Goal: Information Seeking & Learning: Understand process/instructions

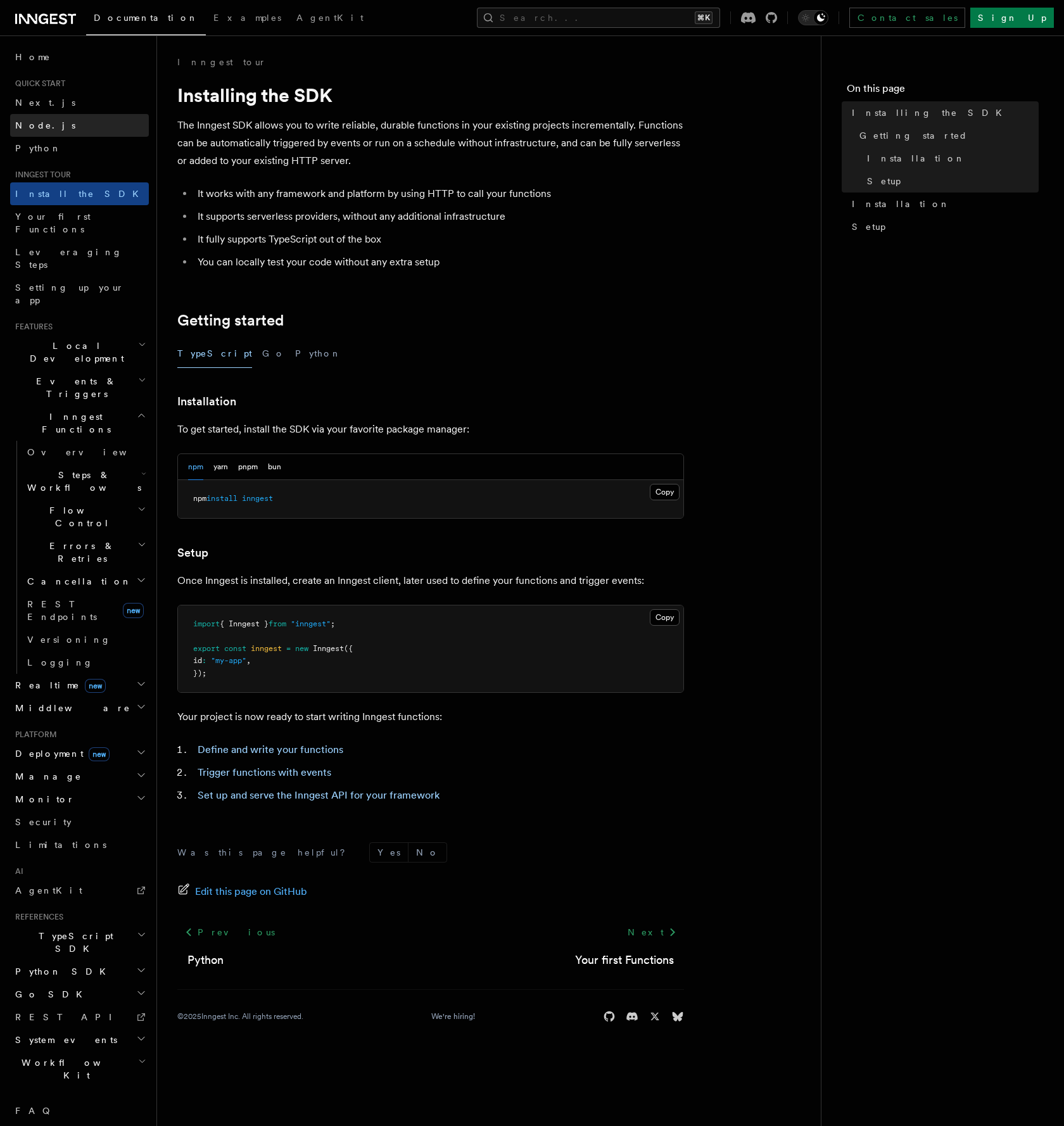
click at [45, 118] on link "Node.js" at bounding box center [79, 124] width 138 height 23
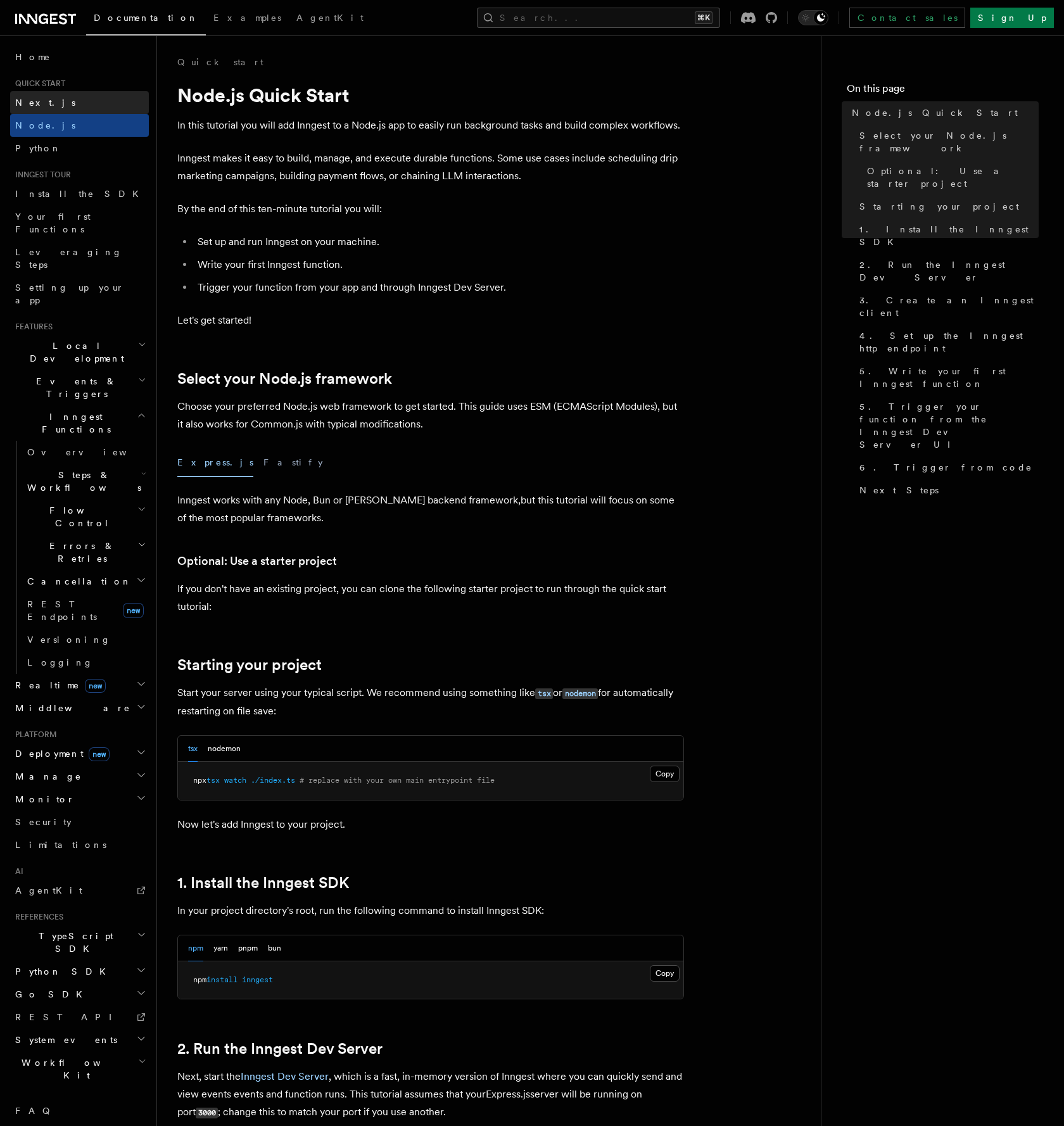
click at [40, 100] on span "Next.js" at bounding box center [44, 103] width 60 height 10
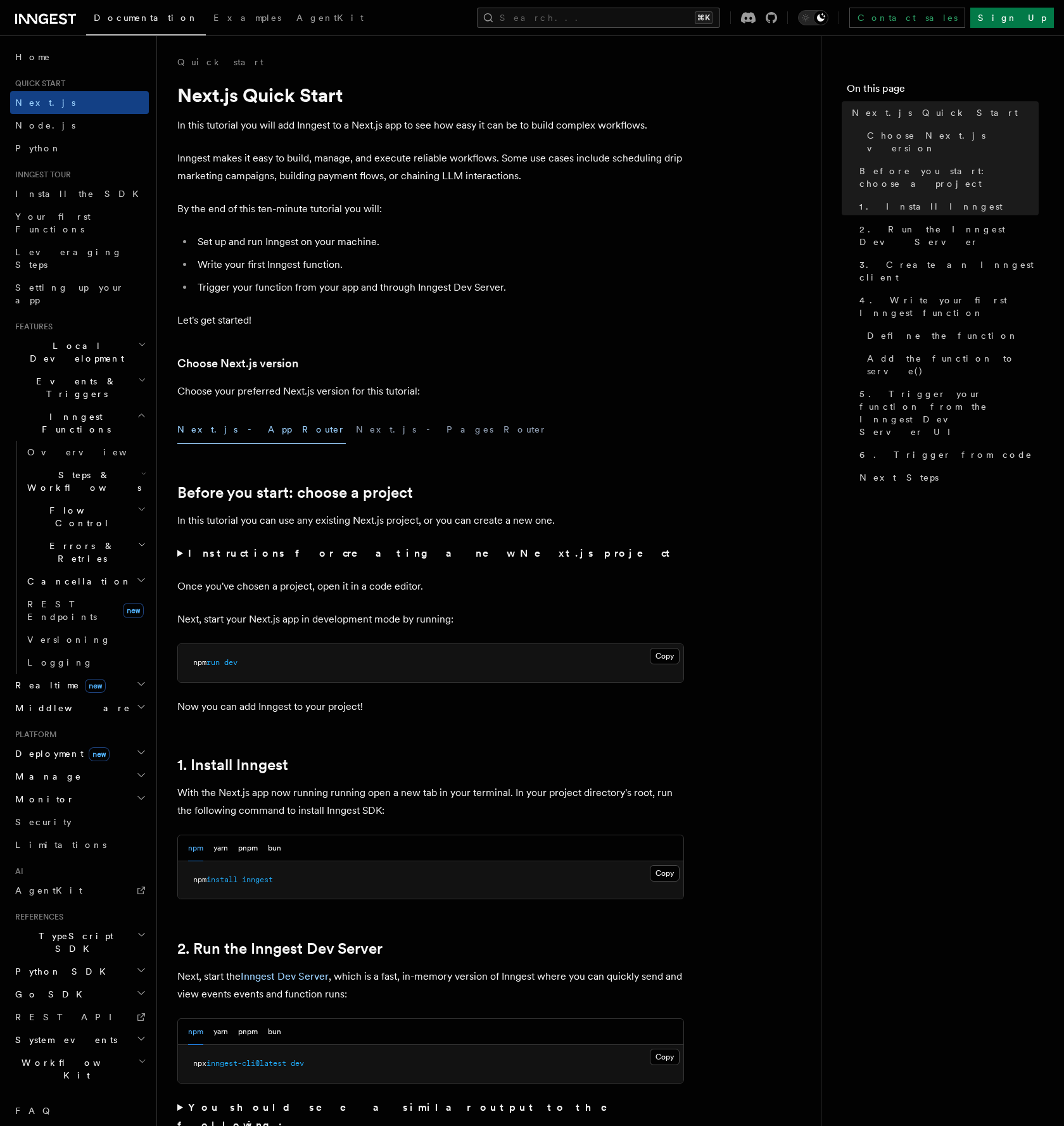
click at [482, 290] on li "Trigger your function from your app and through Inngest Dev Server." at bounding box center [439, 287] width 490 height 18
click at [259, 557] on strong "Instructions for creating a new Next.js project" at bounding box center [431, 553] width 487 height 12
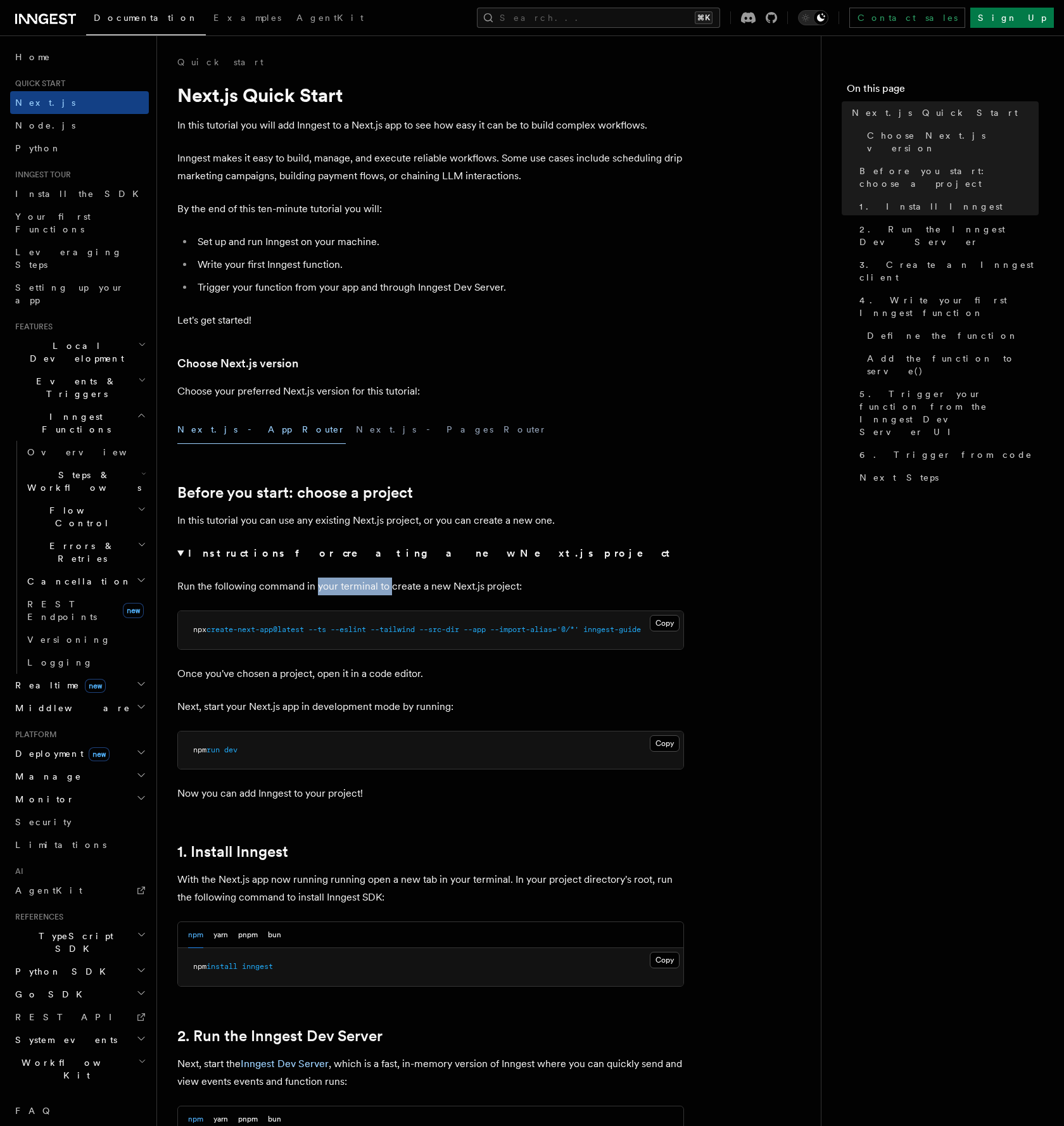
drag, startPoint x: 317, startPoint y: 587, endPoint x: 389, endPoint y: 589, distance: 72.0
click at [389, 589] on p "Run the following command in your terminal to create a new Next.js project:" at bounding box center [431, 587] width 507 height 18
click at [661, 623] on button "Copy Copied" at bounding box center [665, 623] width 30 height 17
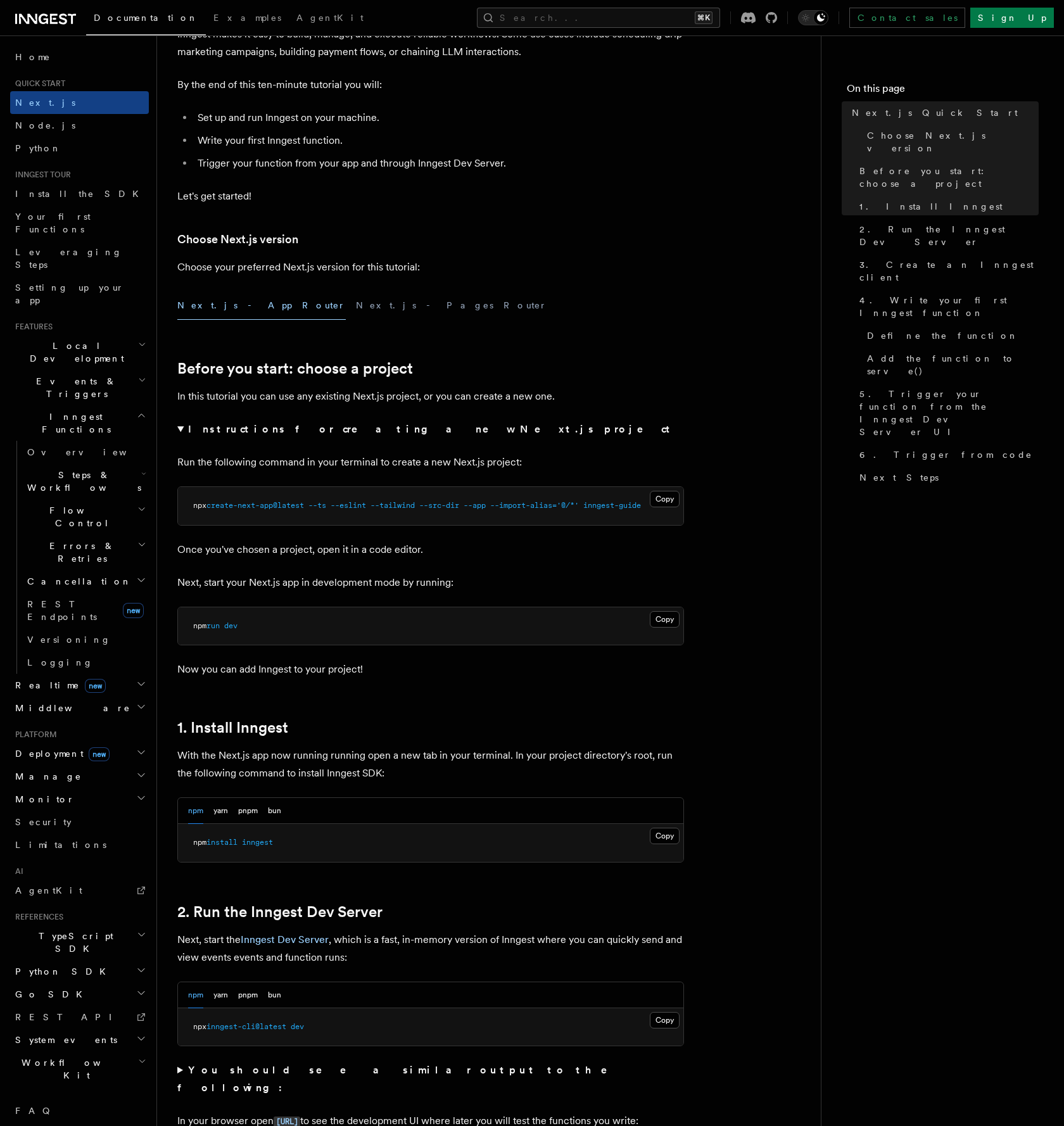
scroll to position [126, 0]
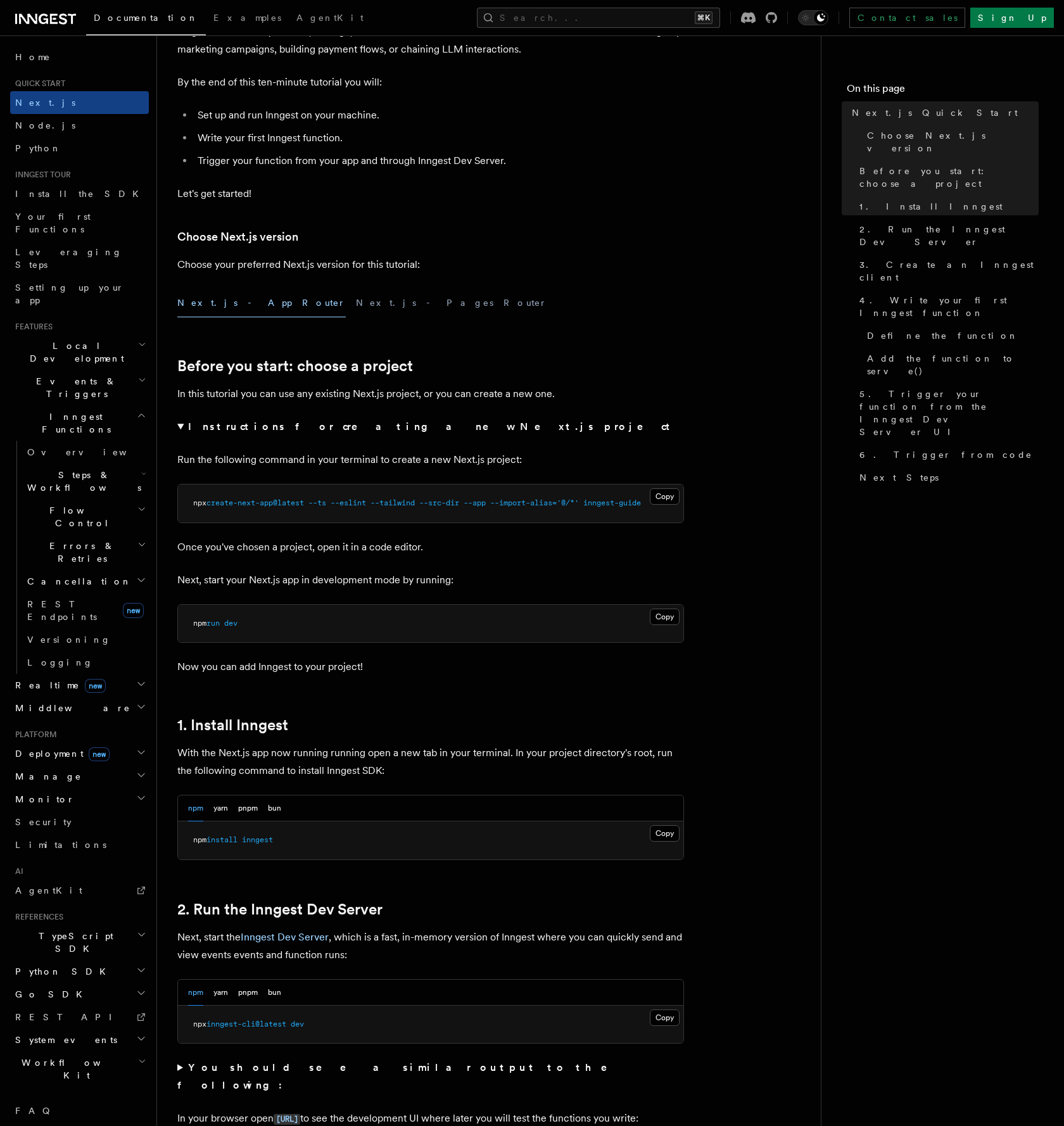
click at [493, 746] on p "With the Next.js app now running running open a new tab in your terminal. In yo…" at bounding box center [431, 762] width 507 height 36
click at [529, 765] on p "With the Next.js app now running running open a new tab in your terminal. In yo…" at bounding box center [431, 762] width 507 height 36
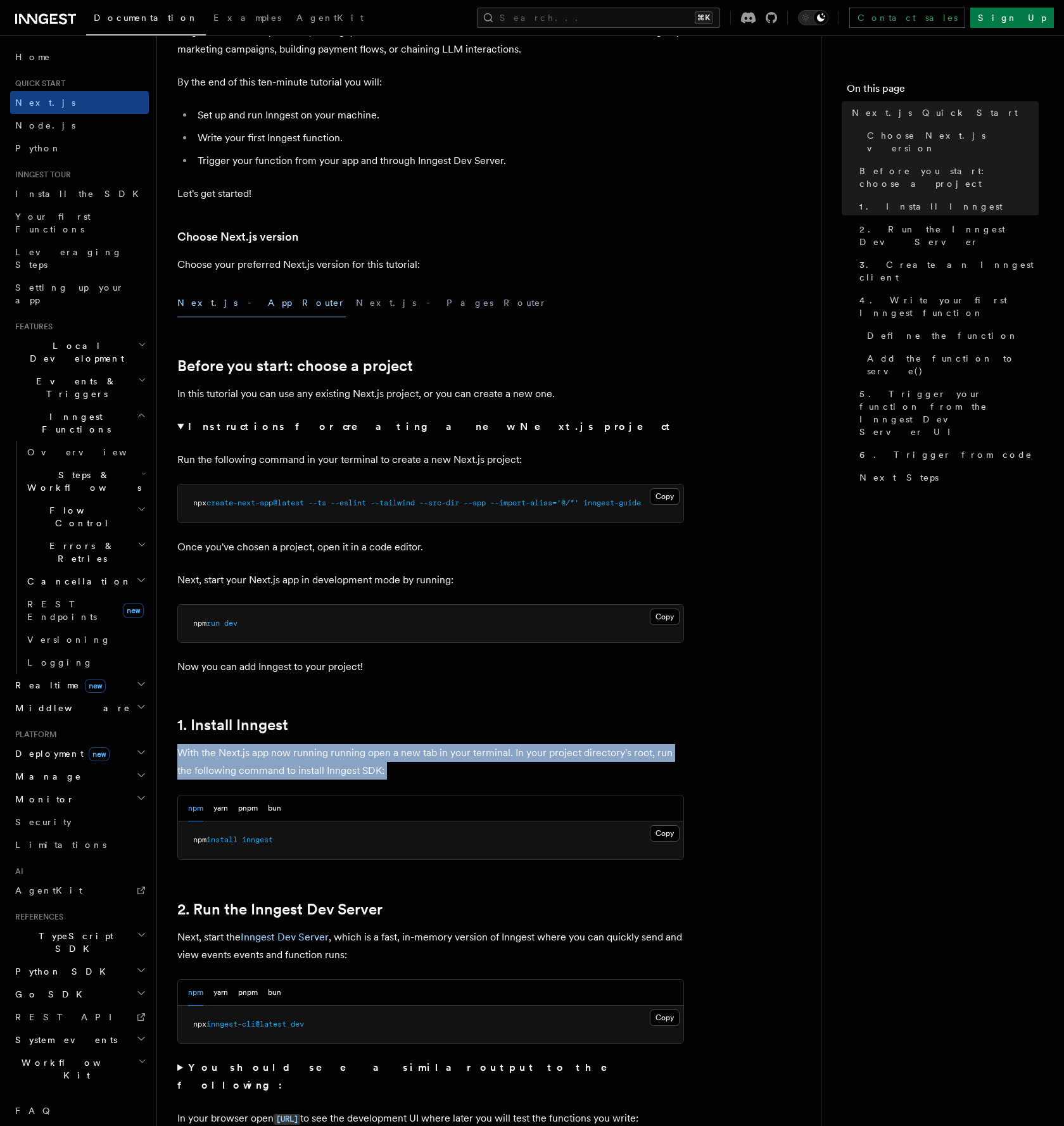
click at [529, 765] on p "With the Next.js app now running running open a new tab in your terminal. In yo…" at bounding box center [431, 762] width 507 height 36
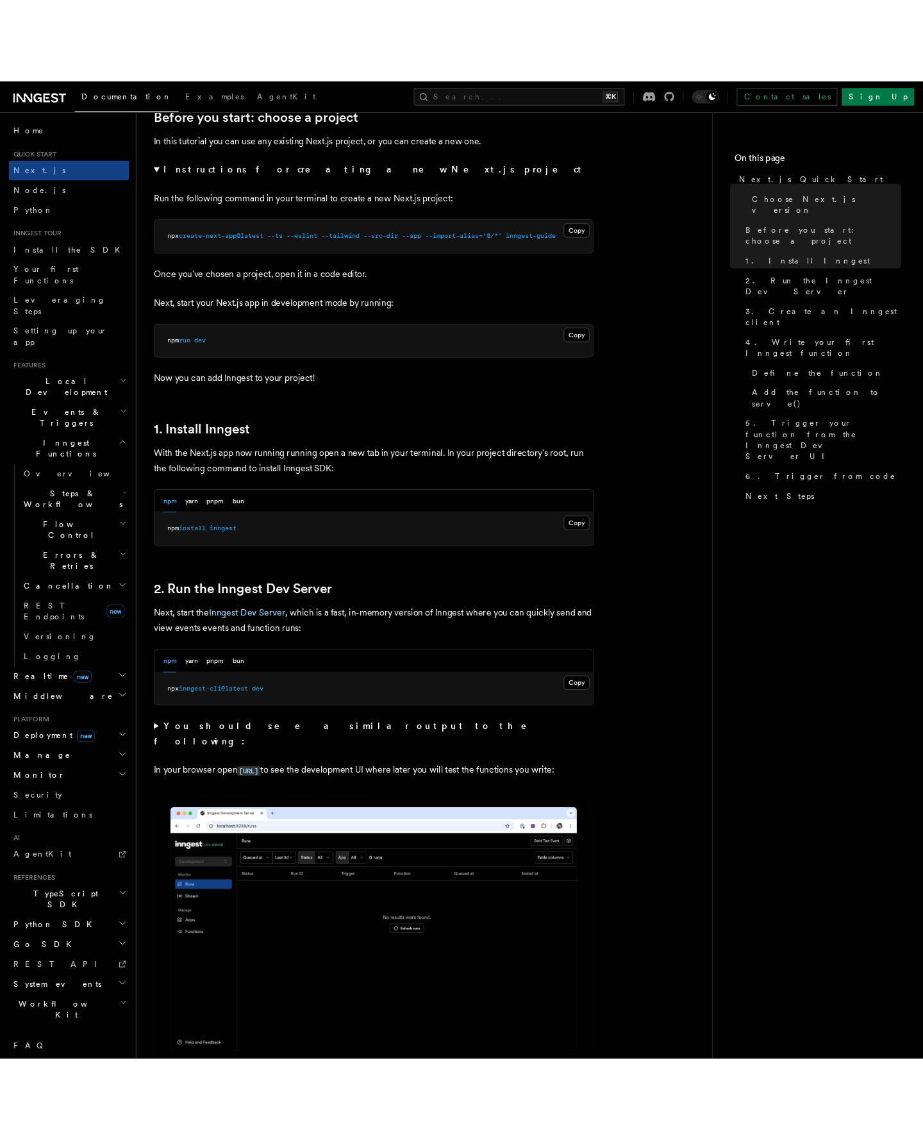
scroll to position [536, 0]
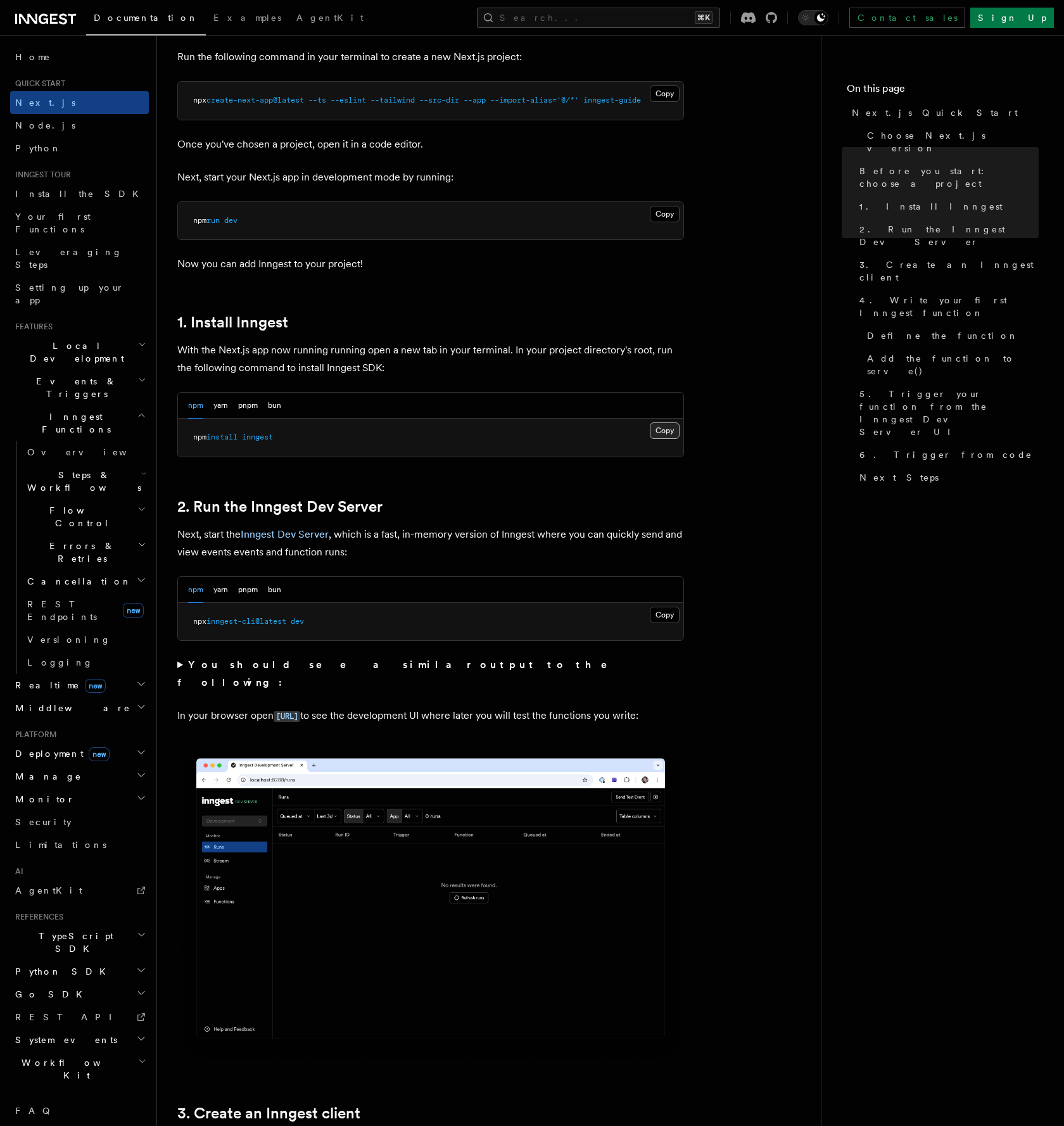
click at [670, 434] on button "Copy Copied" at bounding box center [665, 431] width 30 height 17
click at [242, 587] on button "pnpm" at bounding box center [248, 590] width 20 height 26
click at [1061, 619] on nav "On this page Next.js Quick Start Choose Next.js version Before you start: choos…" at bounding box center [942, 581] width 243 height 1090
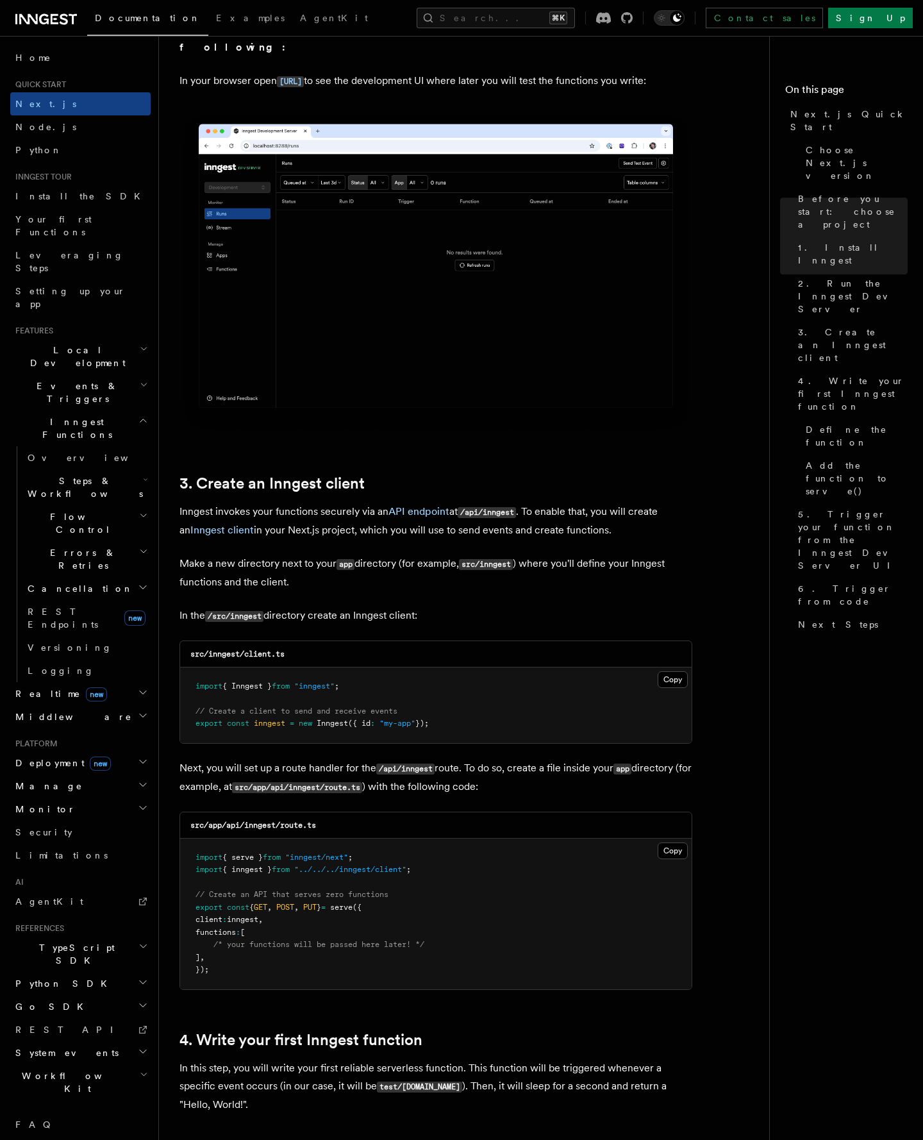
scroll to position [1223, 0]
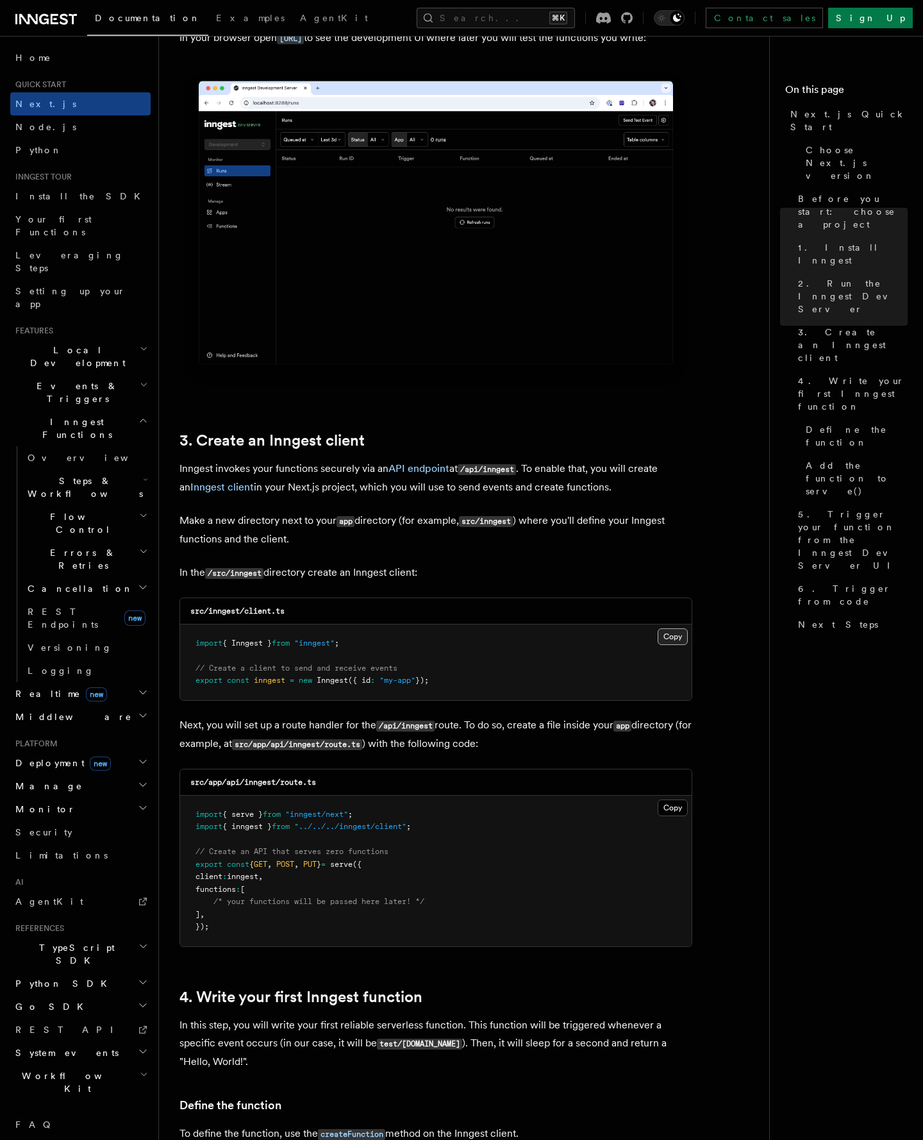
click at [671, 639] on button "Copy Copied" at bounding box center [673, 636] width 30 height 17
click at [677, 806] on button "Copy Copied" at bounding box center [673, 808] width 30 height 17
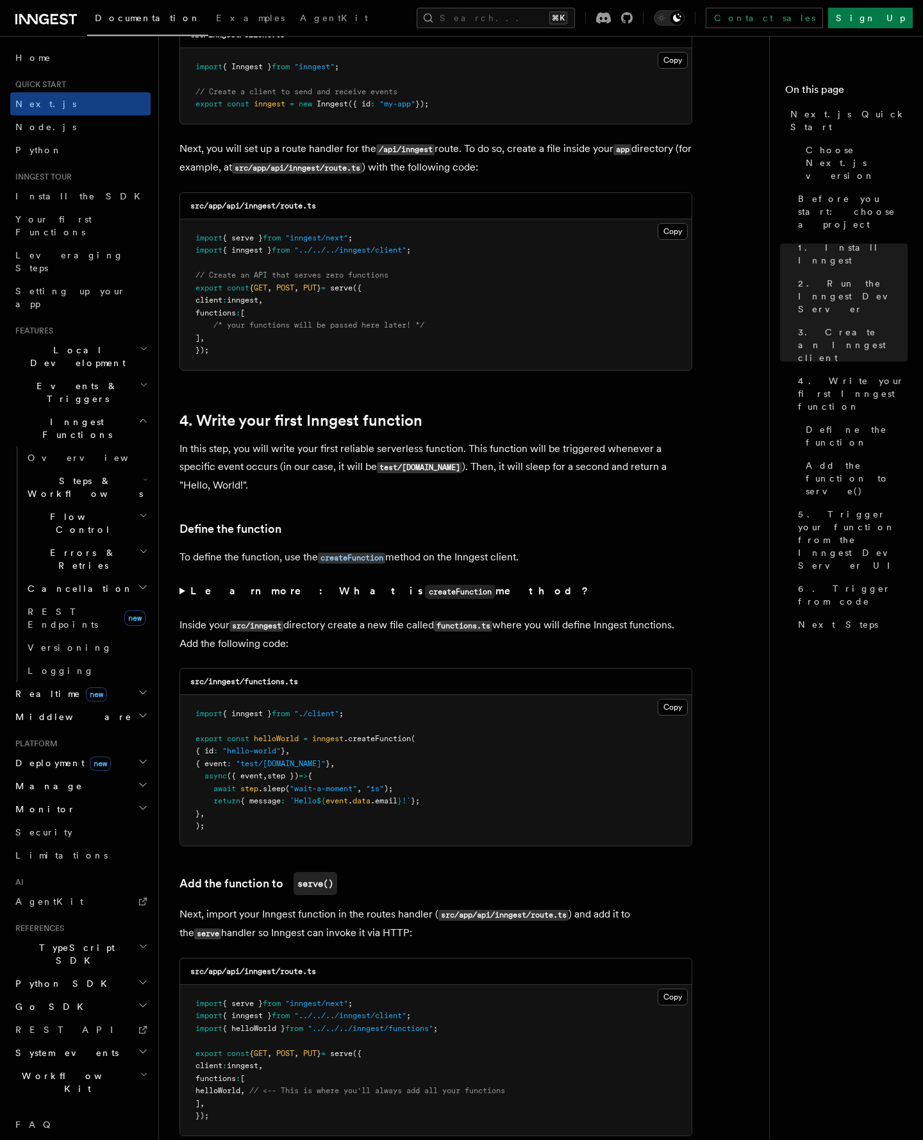
scroll to position [1801, 0]
click at [671, 712] on button "Copy Copied" at bounding box center [673, 706] width 30 height 17
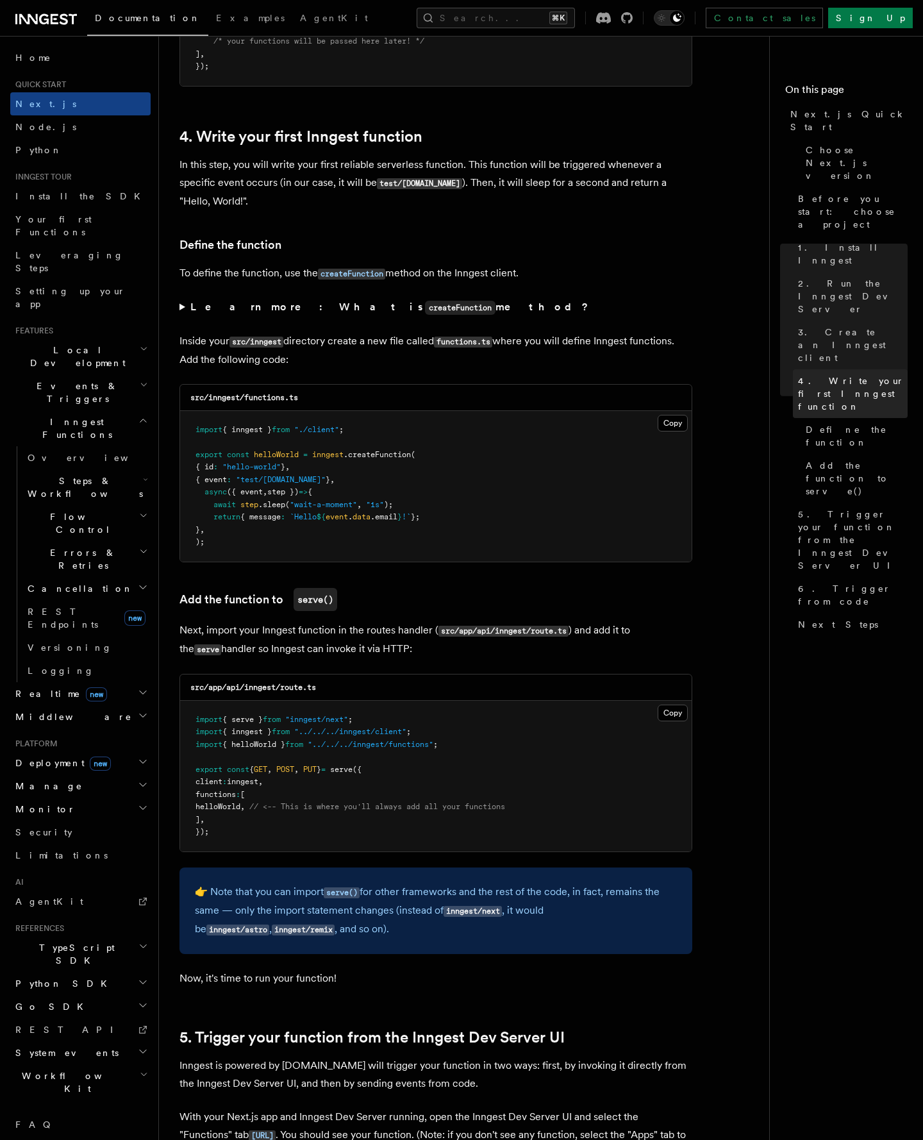
scroll to position [2098, 0]
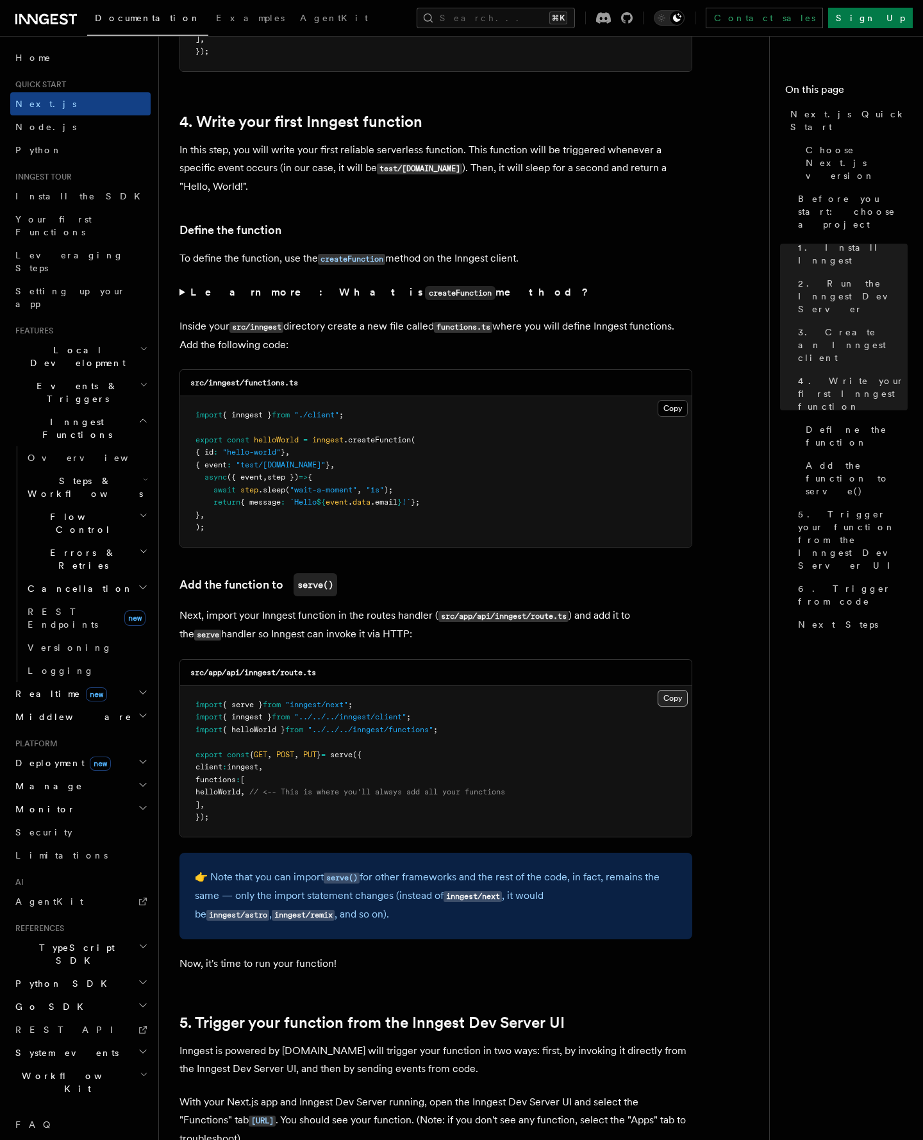
click at [667, 703] on button "Copy Copied" at bounding box center [673, 698] width 30 height 17
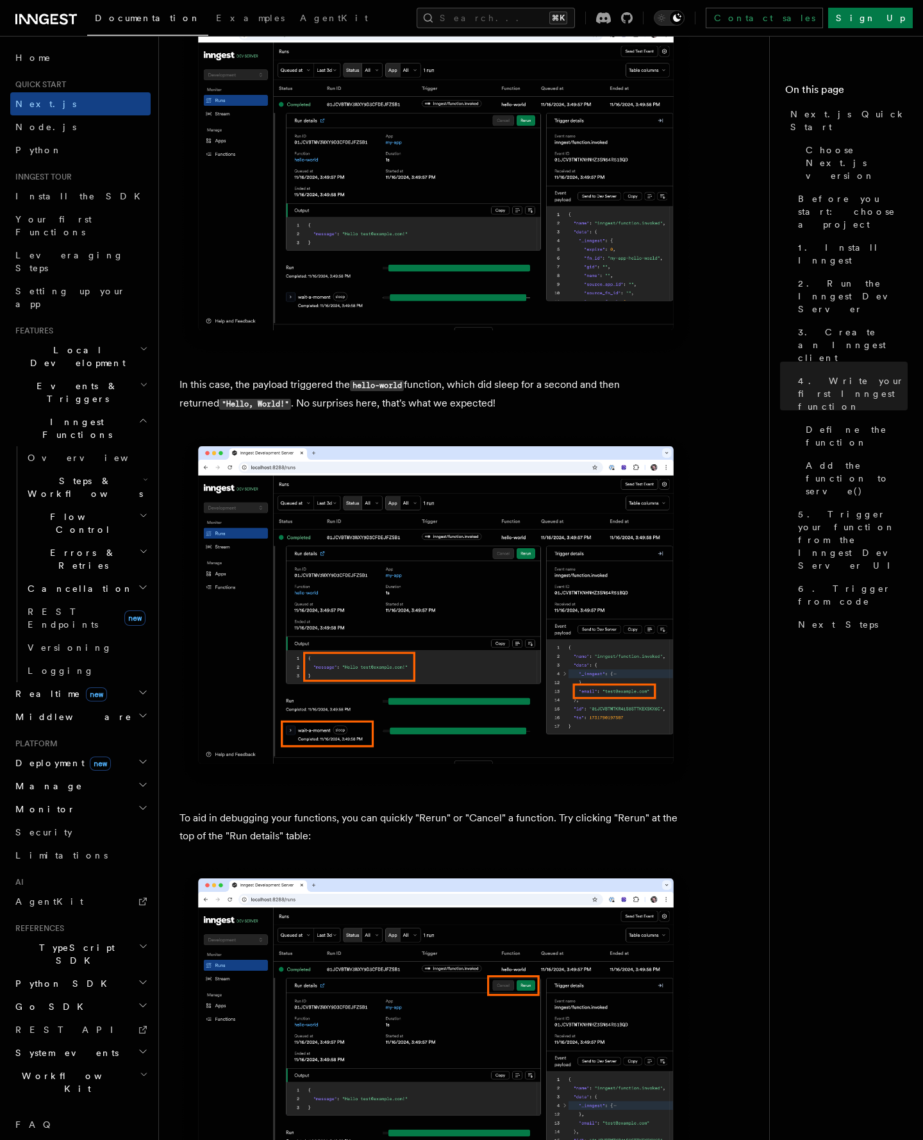
scroll to position [5027, 0]
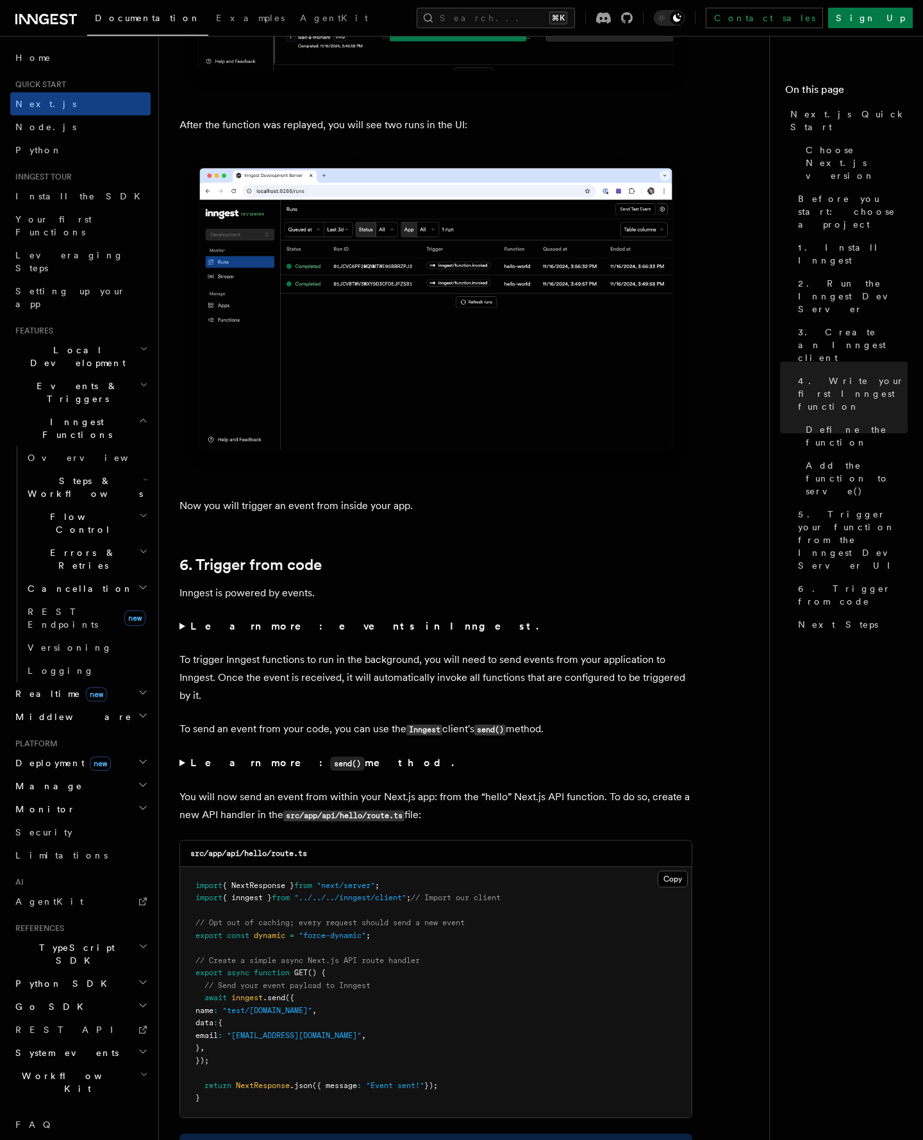
scroll to position [6074, 0]
click at [206, 671] on p "To trigger Inngest functions to run in the background, you will need to send ev…" at bounding box center [436, 679] width 513 height 54
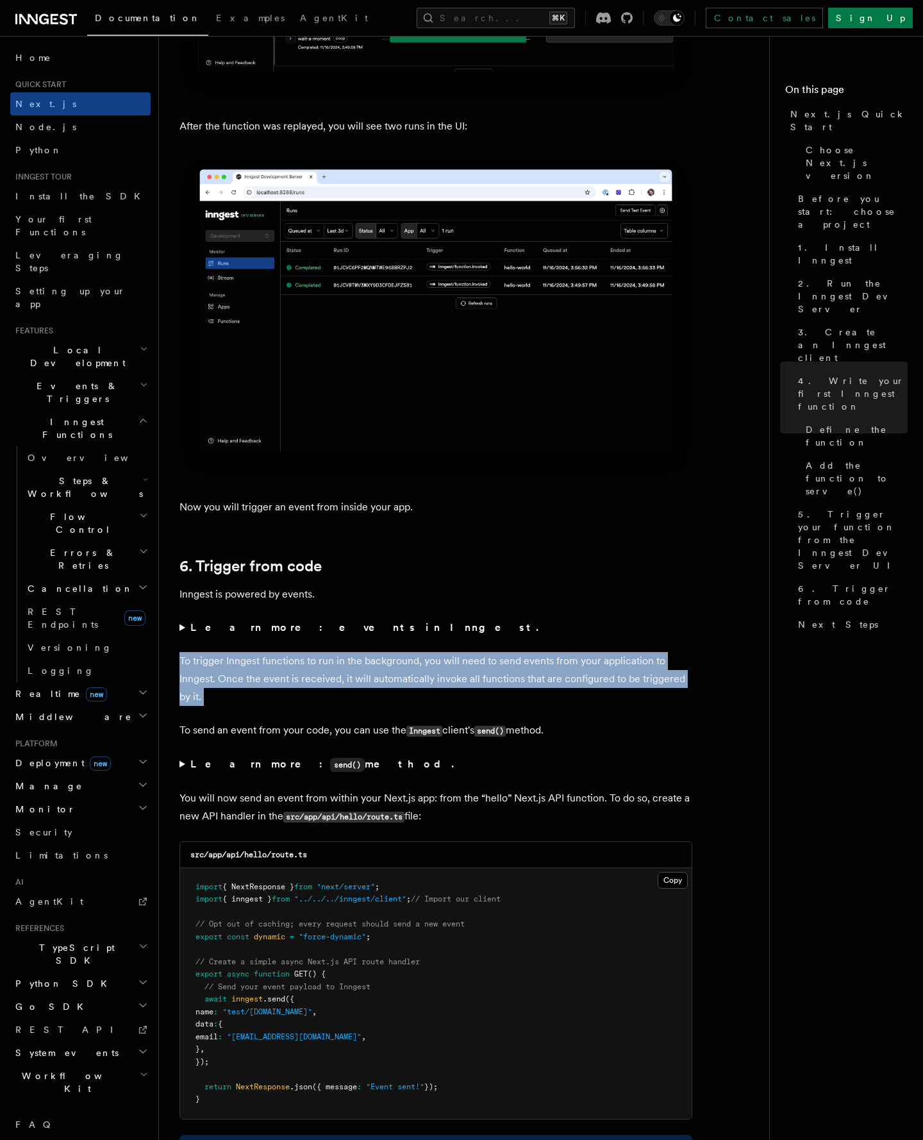
click at [206, 671] on p "To trigger Inngest functions to run in the background, you will need to send ev…" at bounding box center [436, 679] width 513 height 54
click at [324, 675] on p "To trigger Inngest functions to run in the background, you will need to send ev…" at bounding box center [436, 679] width 513 height 54
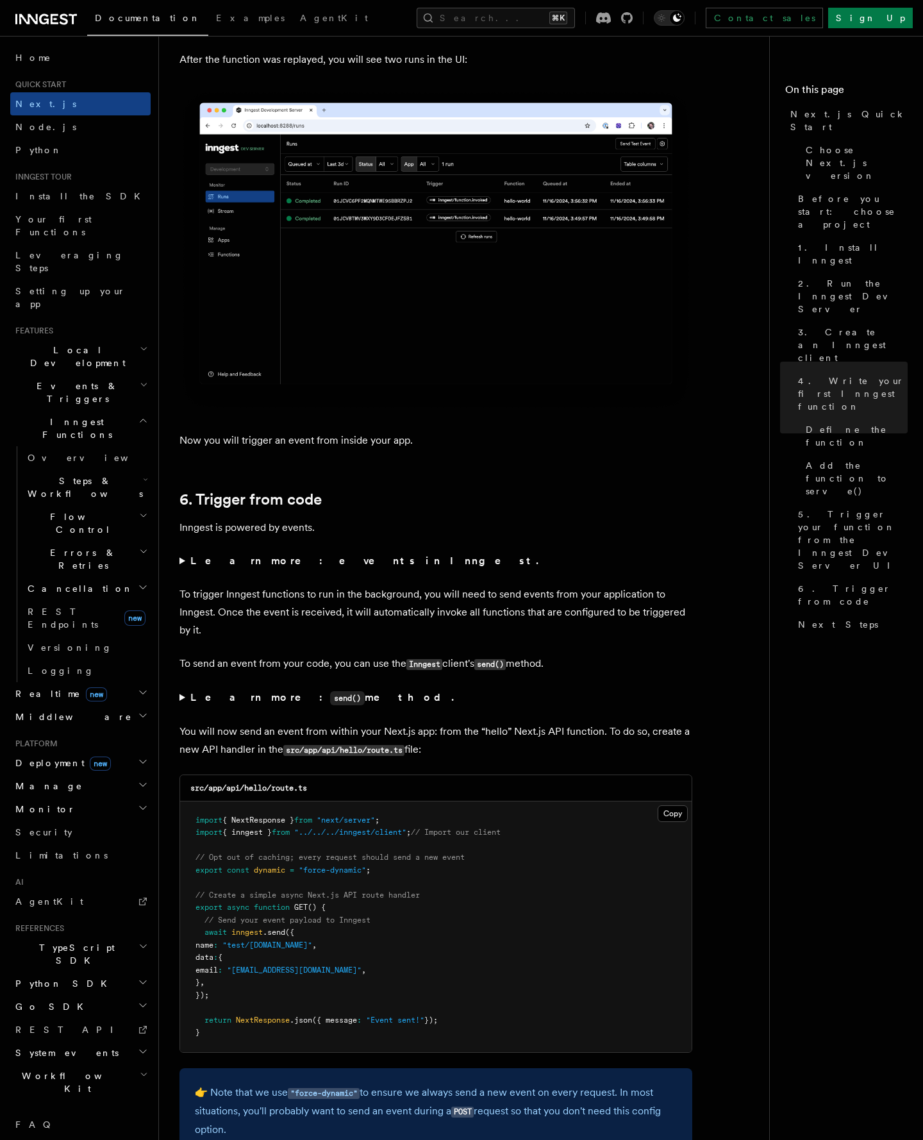
scroll to position [6143, 0]
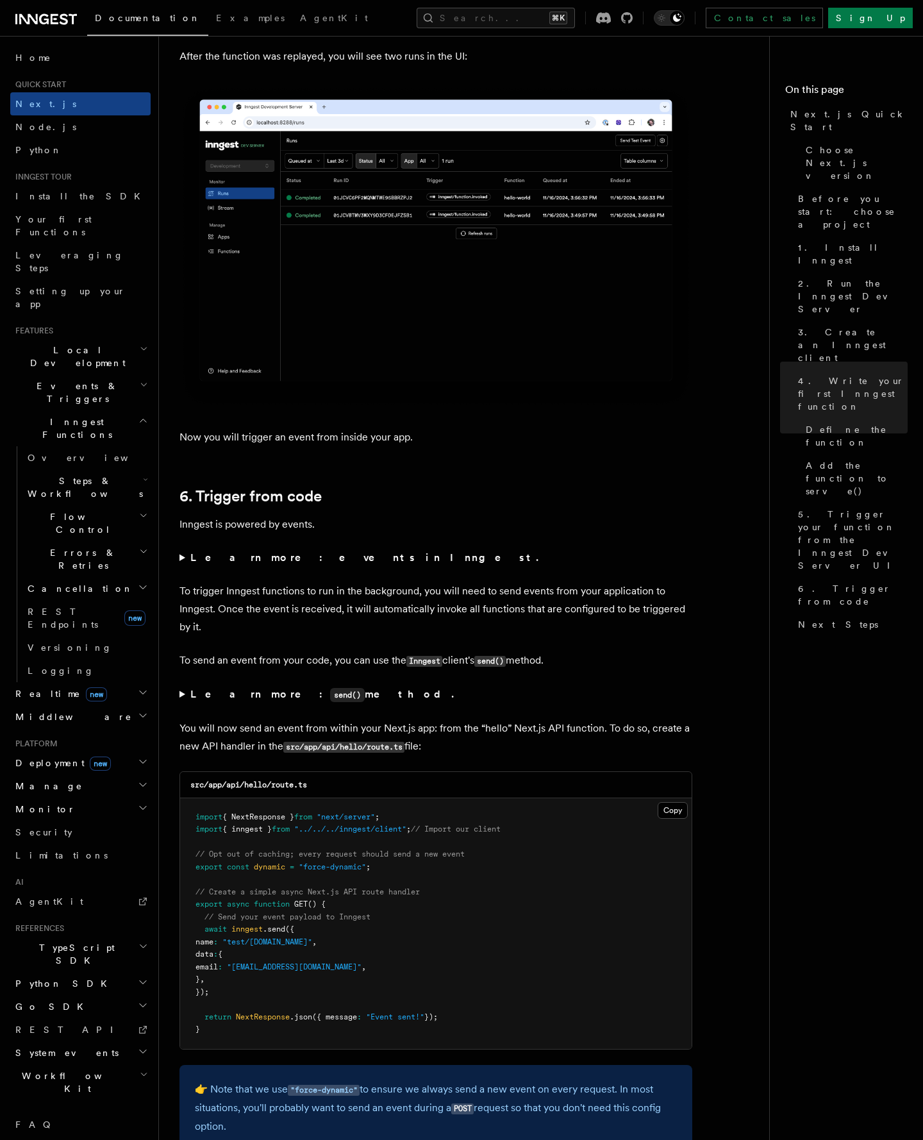
click at [304, 604] on p "To trigger Inngest functions to run in the background, you will need to send ev…" at bounding box center [436, 609] width 513 height 54
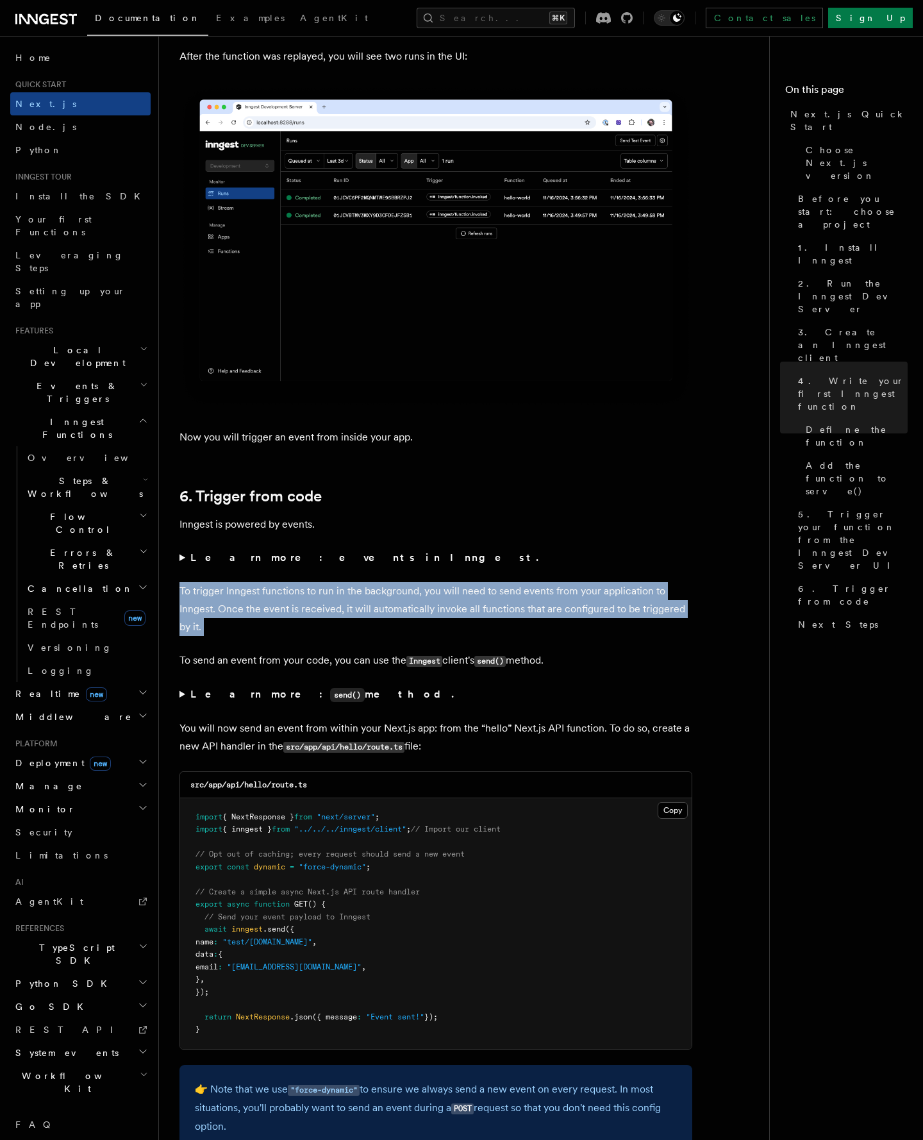
click at [304, 604] on p "To trigger Inngest functions to run in the background, you will need to send ev…" at bounding box center [436, 609] width 513 height 54
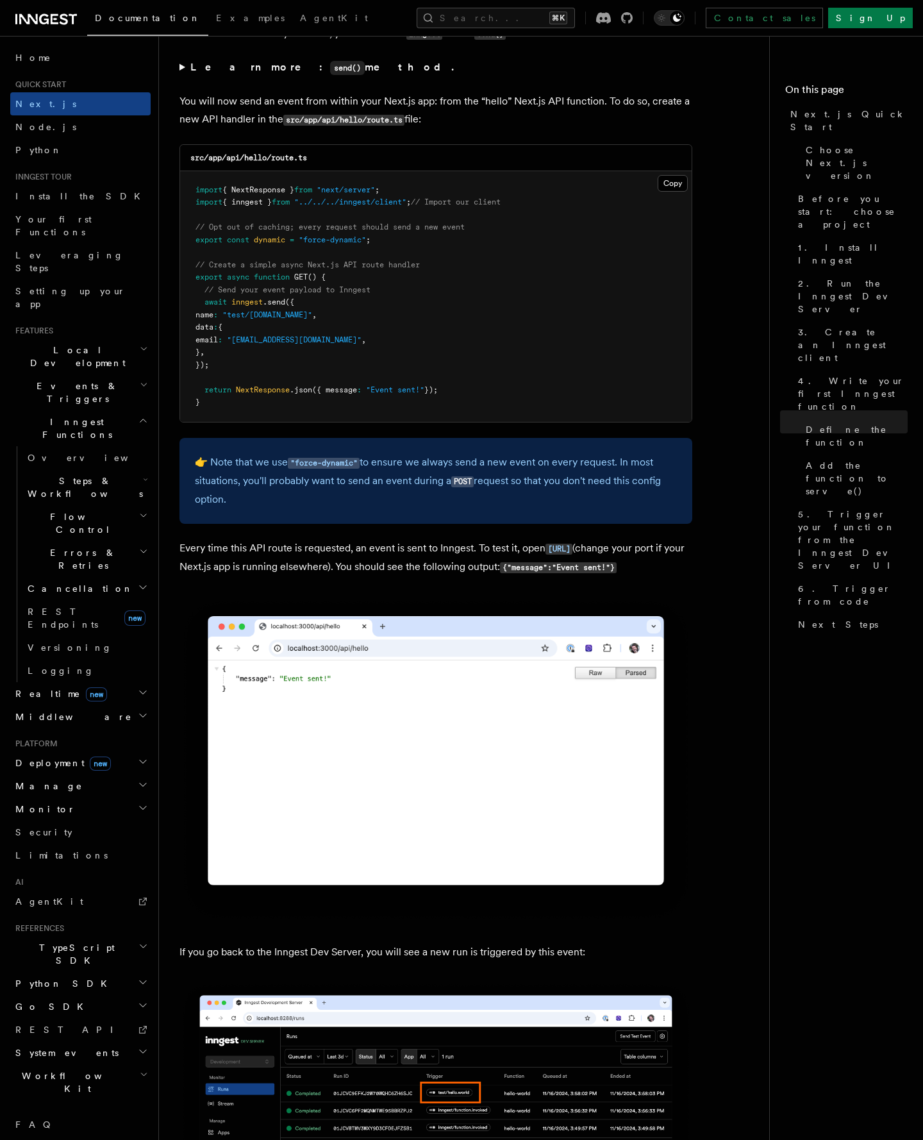
scroll to position [6569, 0]
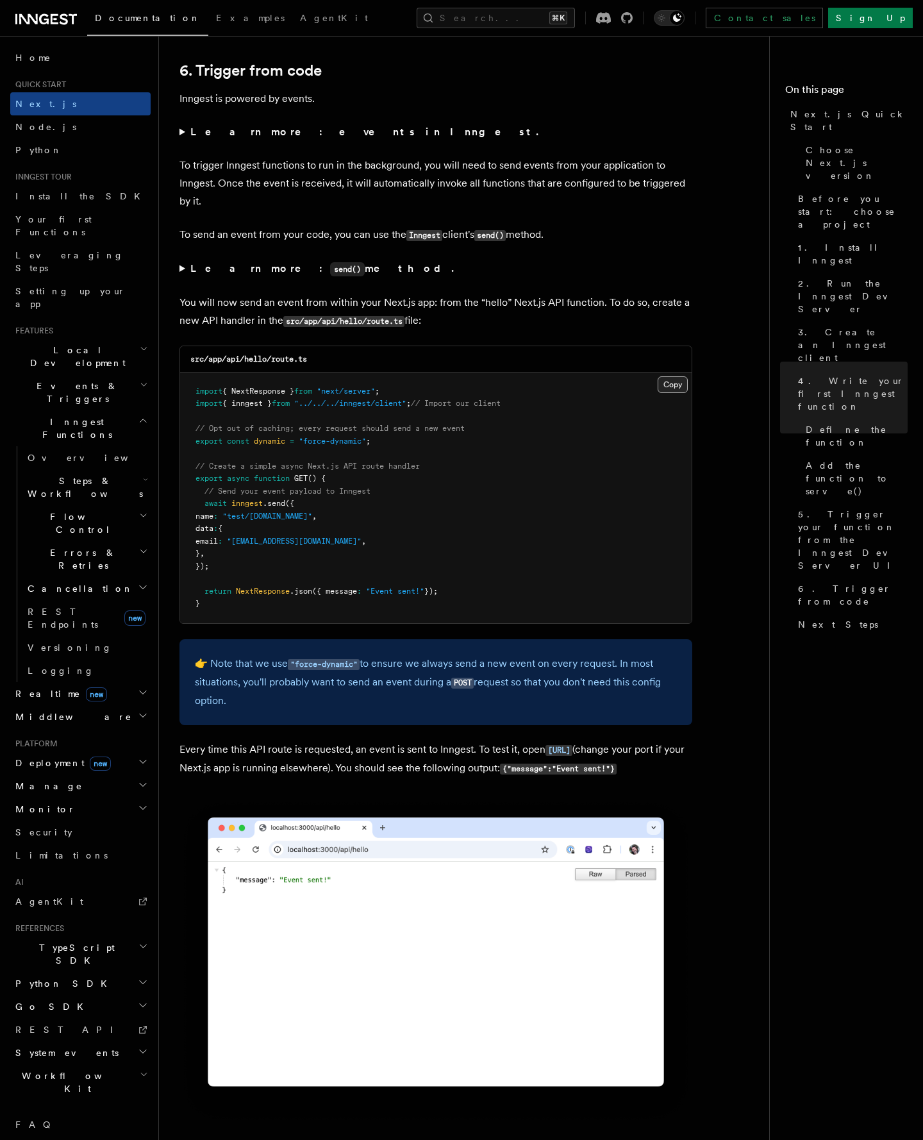
click at [670, 389] on button "Copy Copied" at bounding box center [673, 384] width 30 height 17
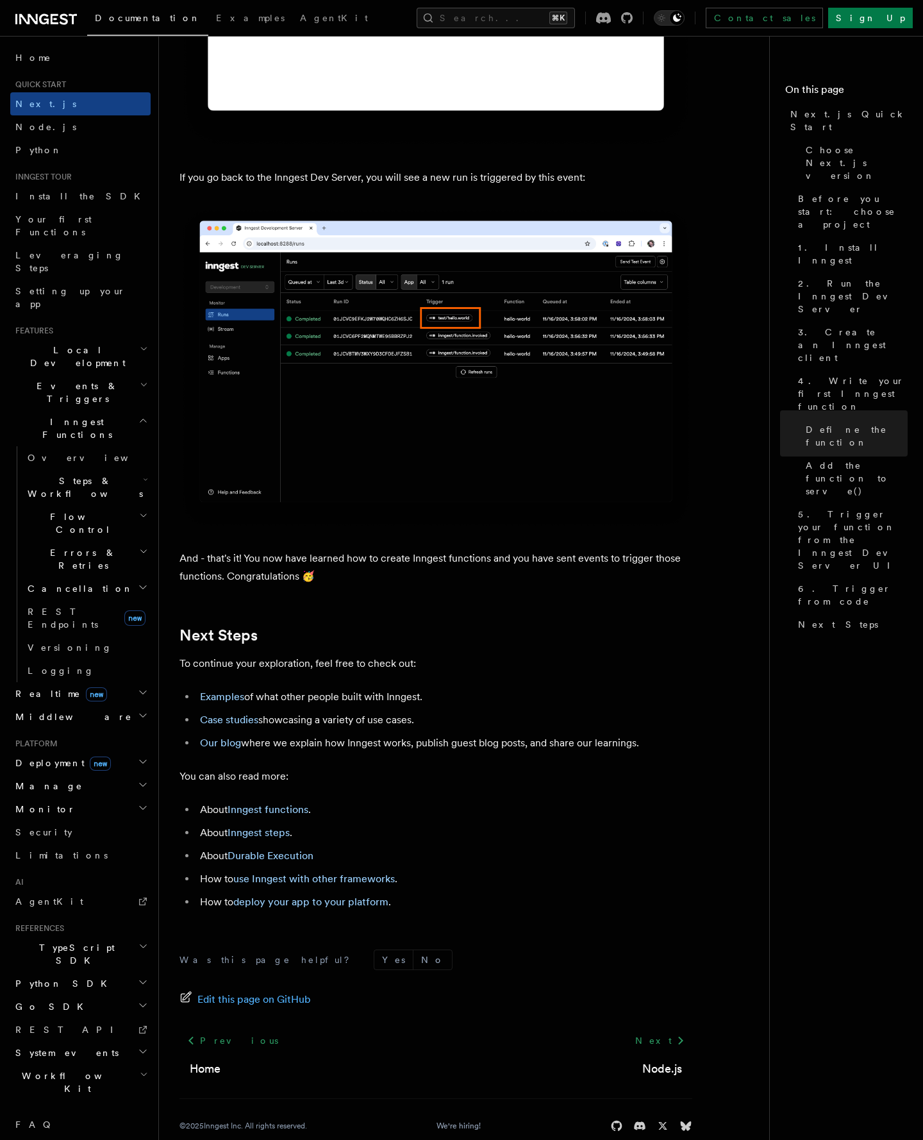
scroll to position [7552, 0]
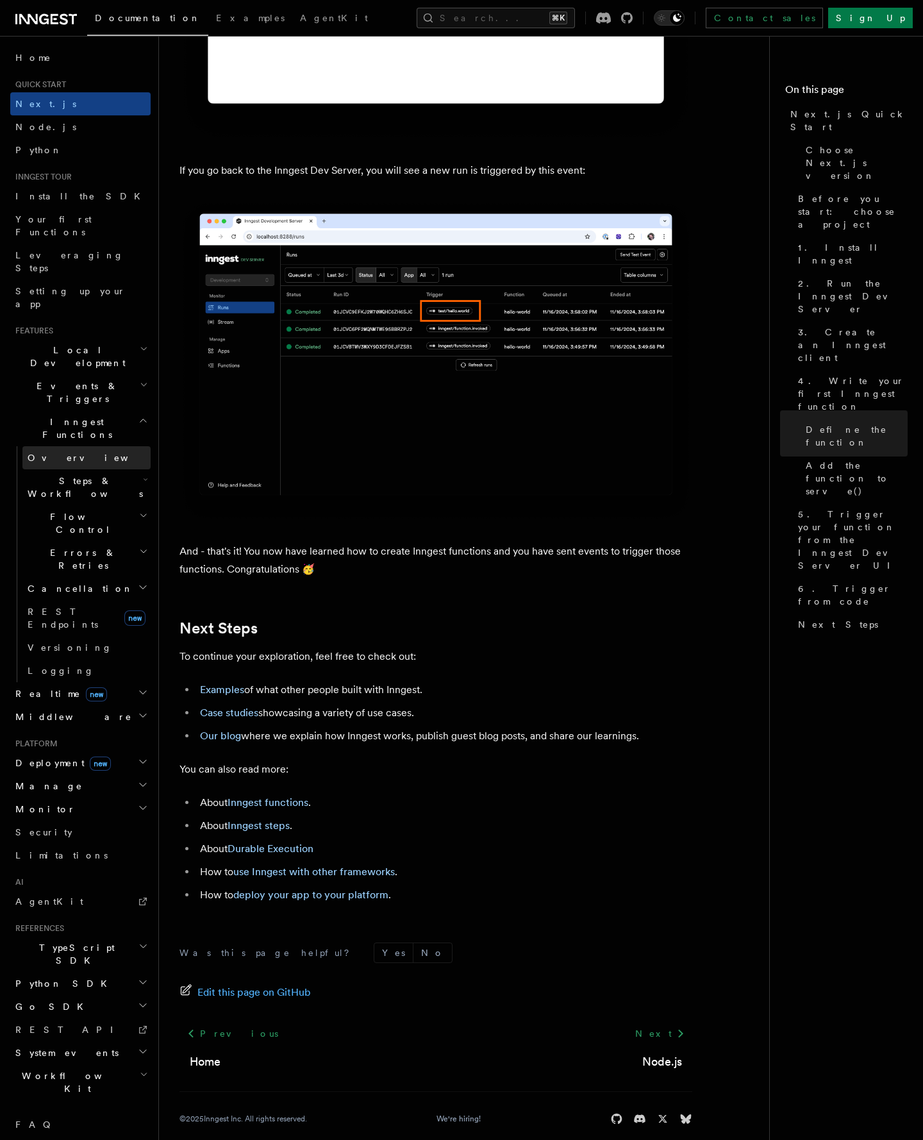
click at [68, 446] on link "Overview" at bounding box center [86, 457] width 128 height 23
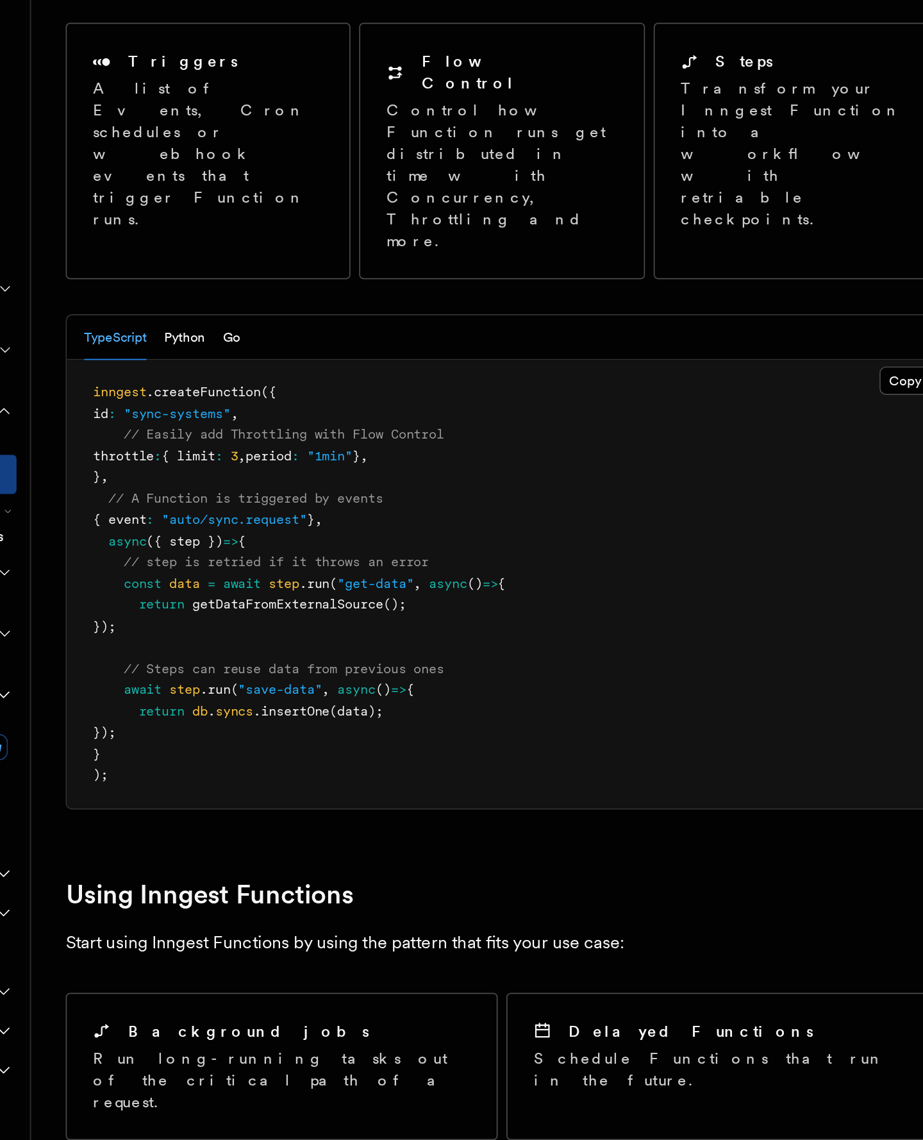
click at [553, 526] on pre "inngest .createFunction ({ id : "sync-systems" , // Easily add Throttling with …" at bounding box center [436, 523] width 512 height 264
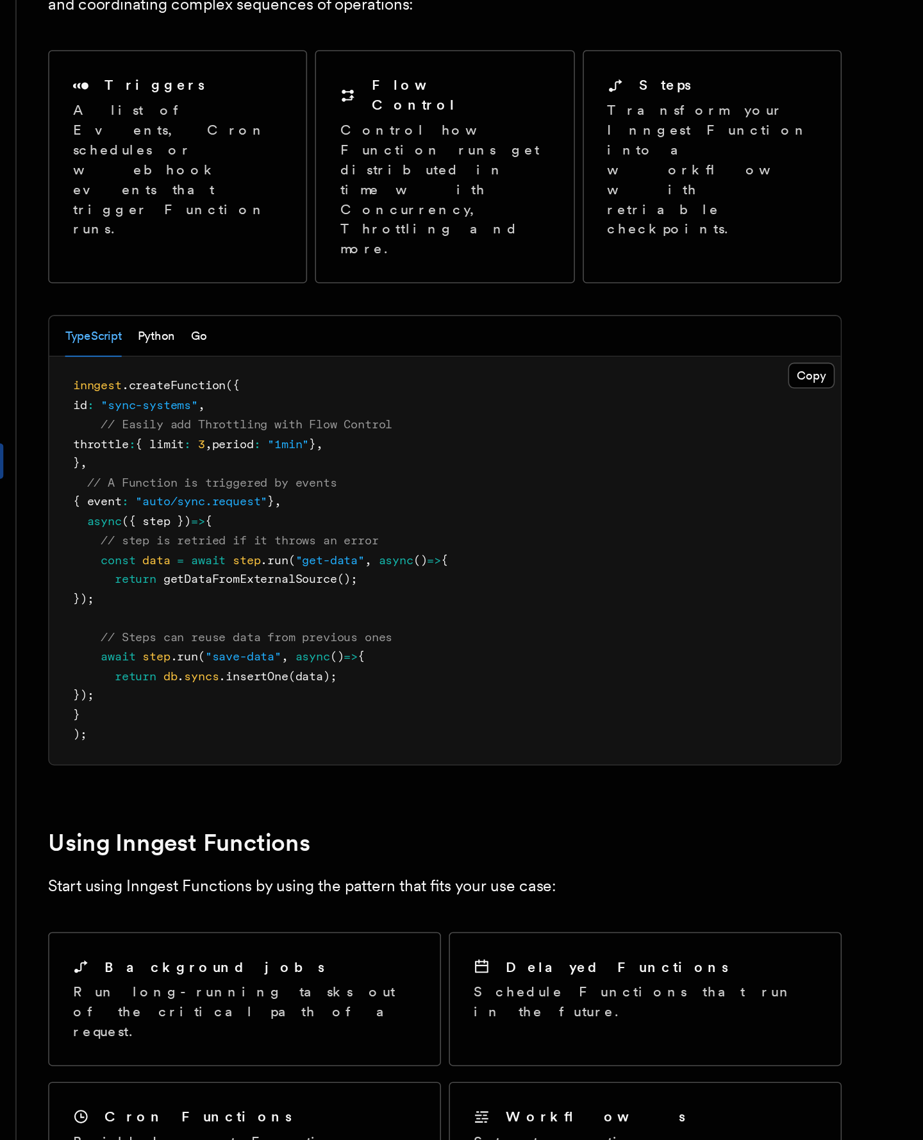
click at [489, 526] on pre "inngest .createFunction ({ id : "sync-systems" , // Easily add Throttling with …" at bounding box center [436, 523] width 512 height 264
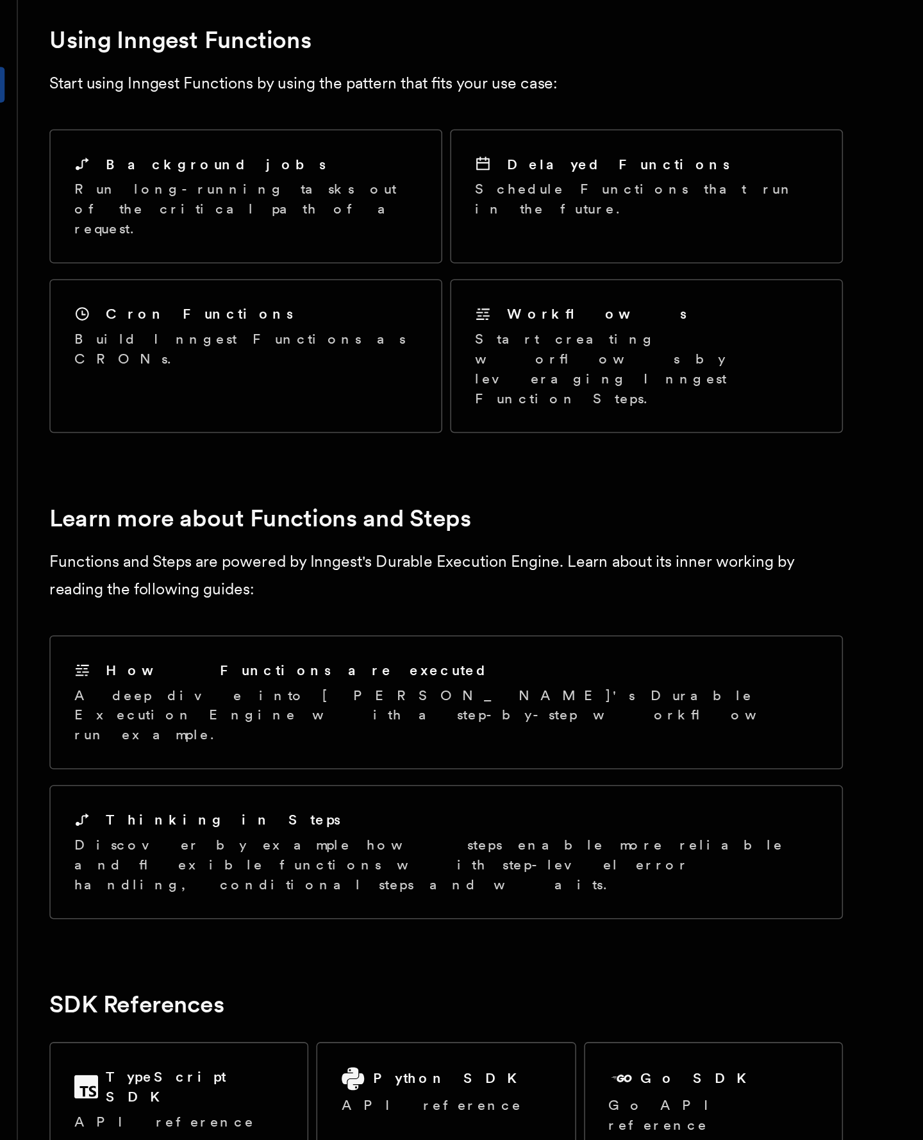
scroll to position [391, 0]
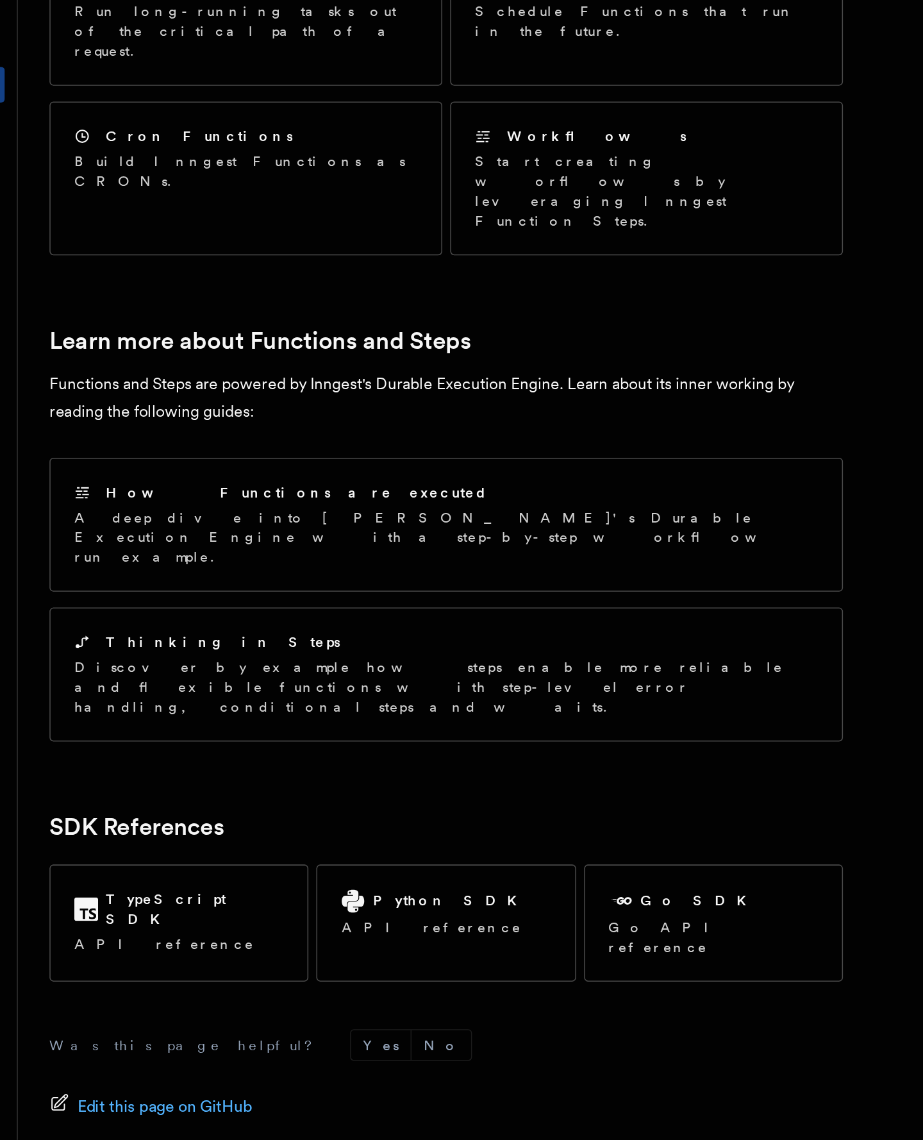
click at [662, 1140] on link "Next" at bounding box center [660, 1159] width 65 height 23
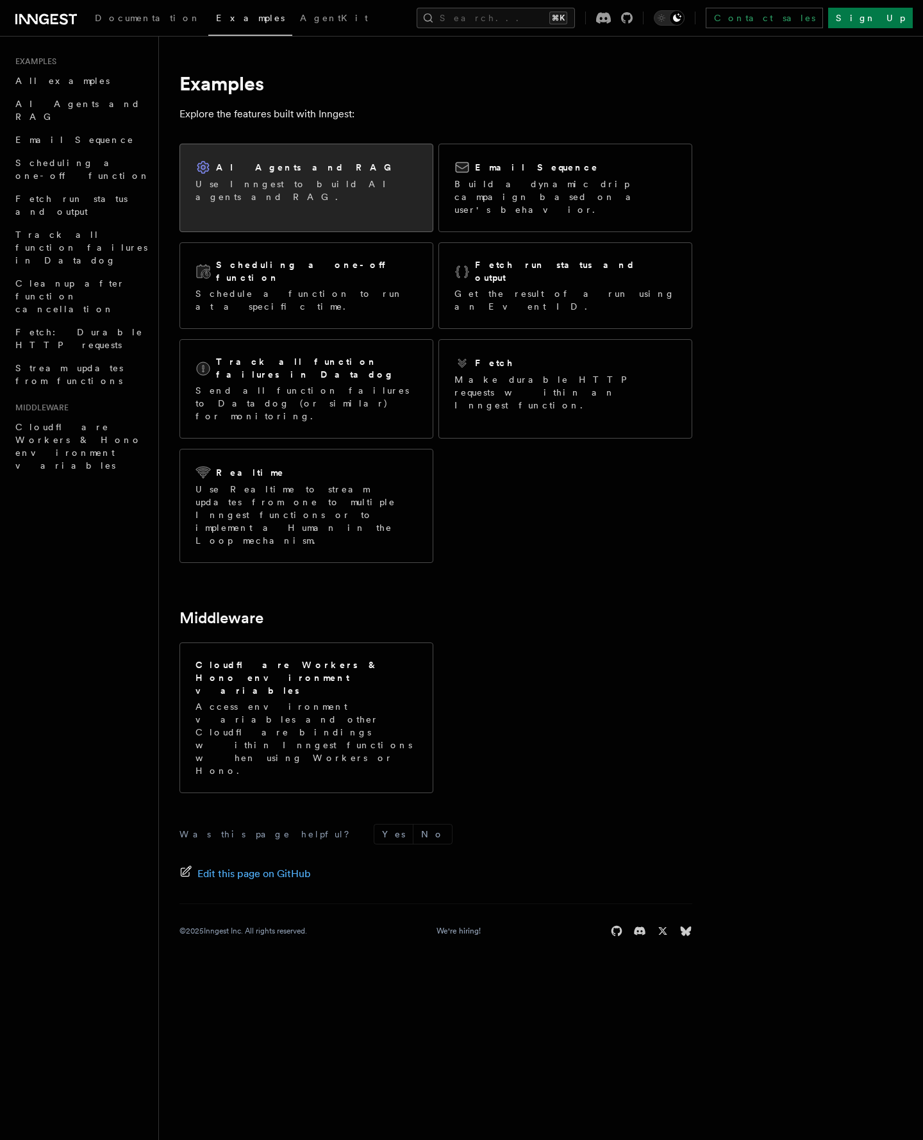
click at [313, 205] on div "AI Agents and RAG Use Inngest to build AI agents and RAG." at bounding box center [306, 181] width 253 height 74
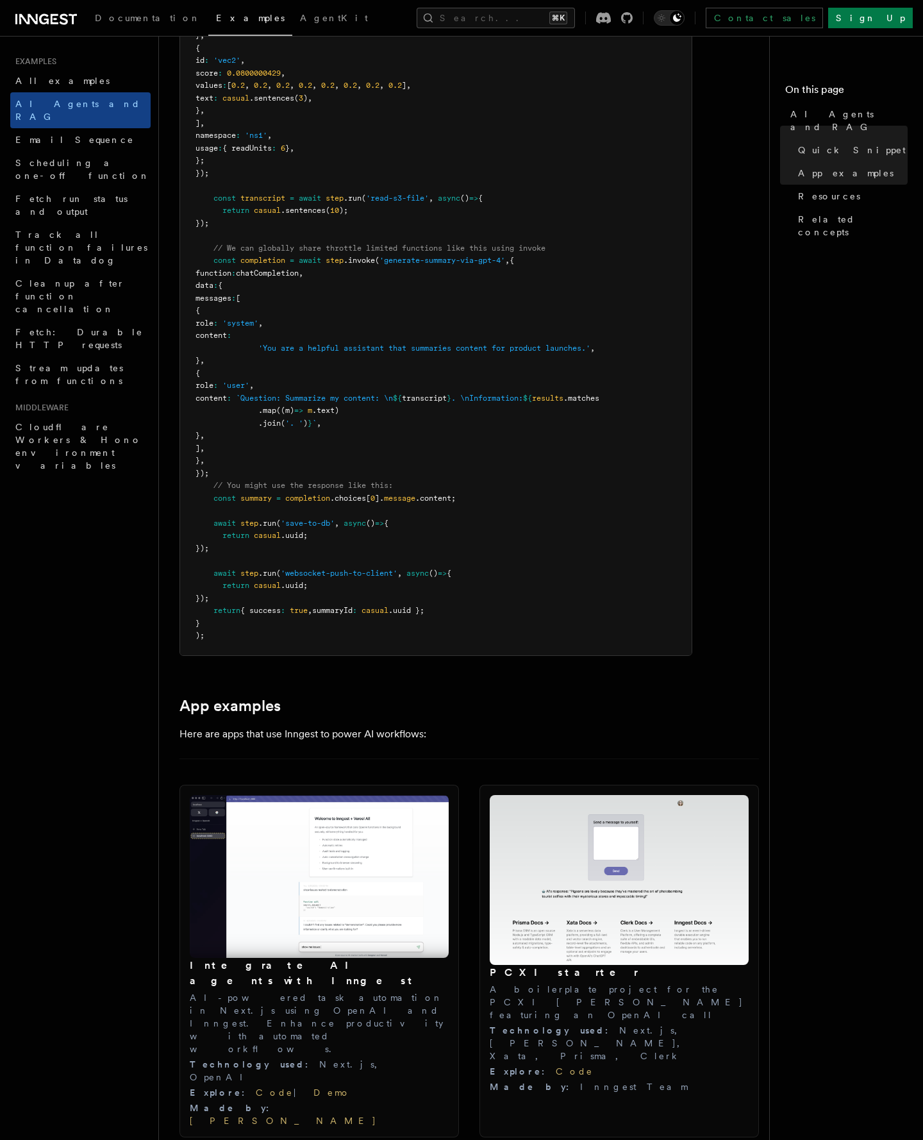
scroll to position [766, 0]
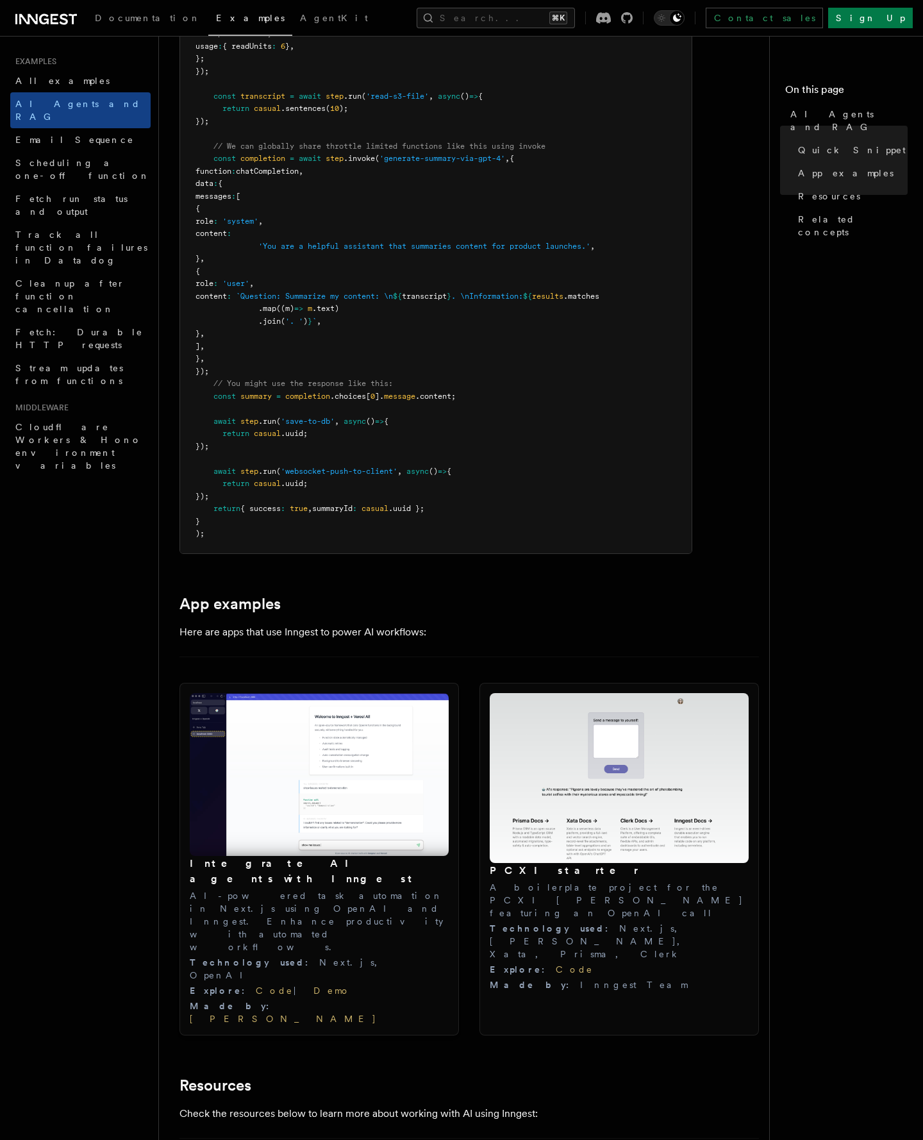
click at [371, 811] on img at bounding box center [319, 774] width 259 height 163
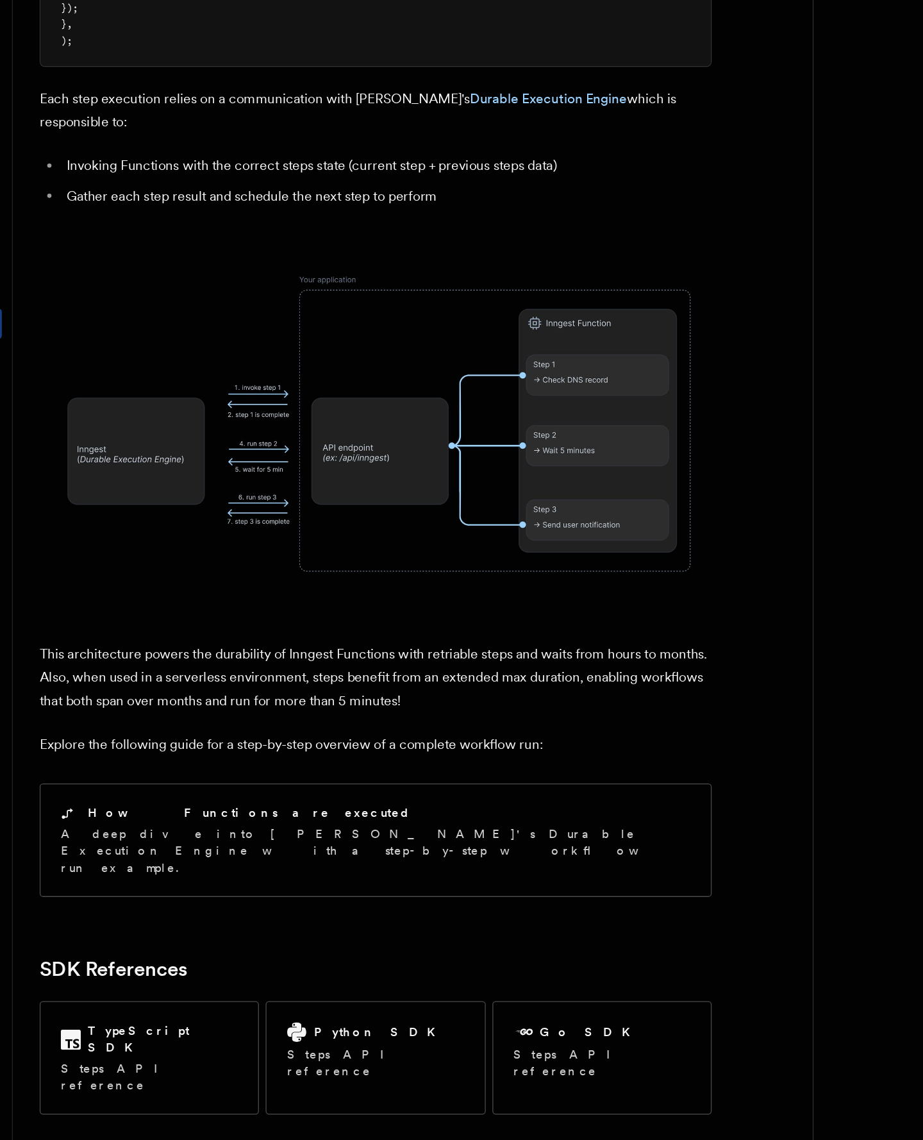
scroll to position [711, 0]
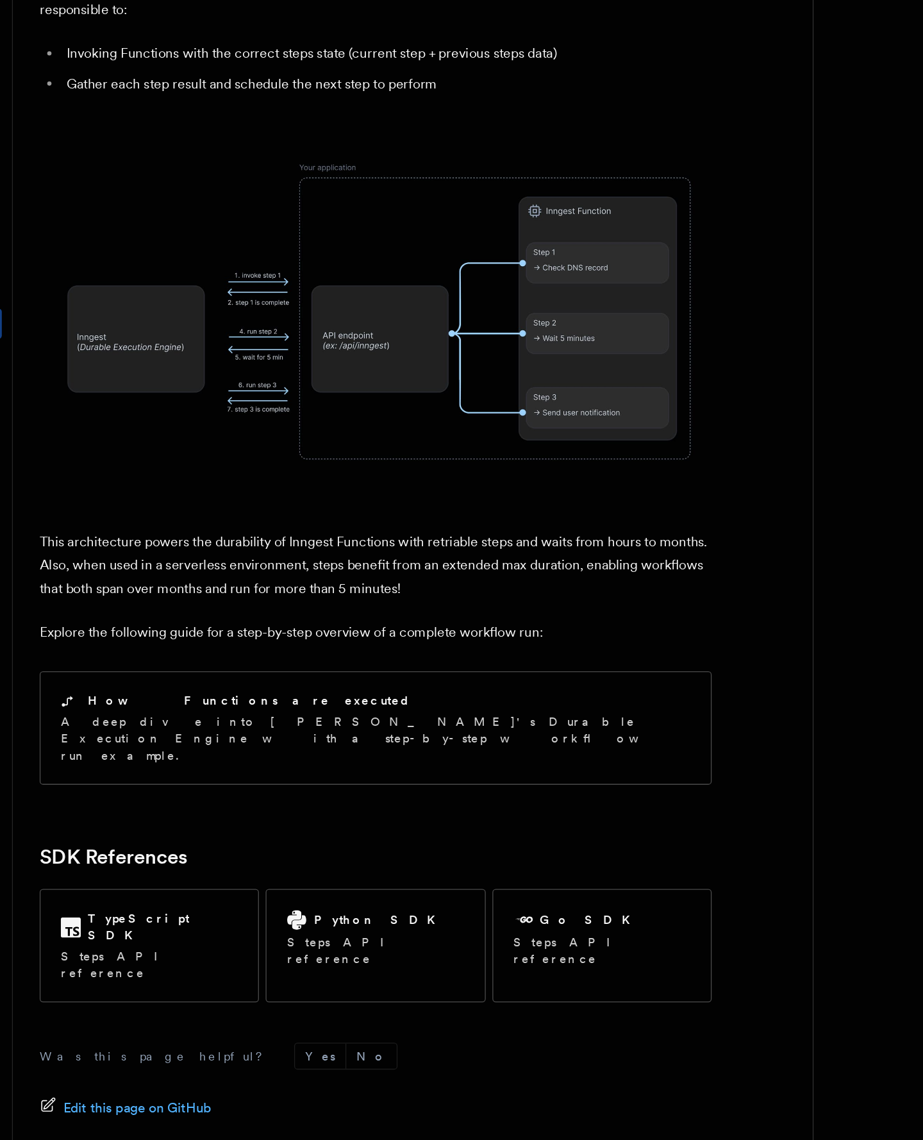
click at [661, 1140] on link "Next" at bounding box center [660, 1156] width 65 height 23
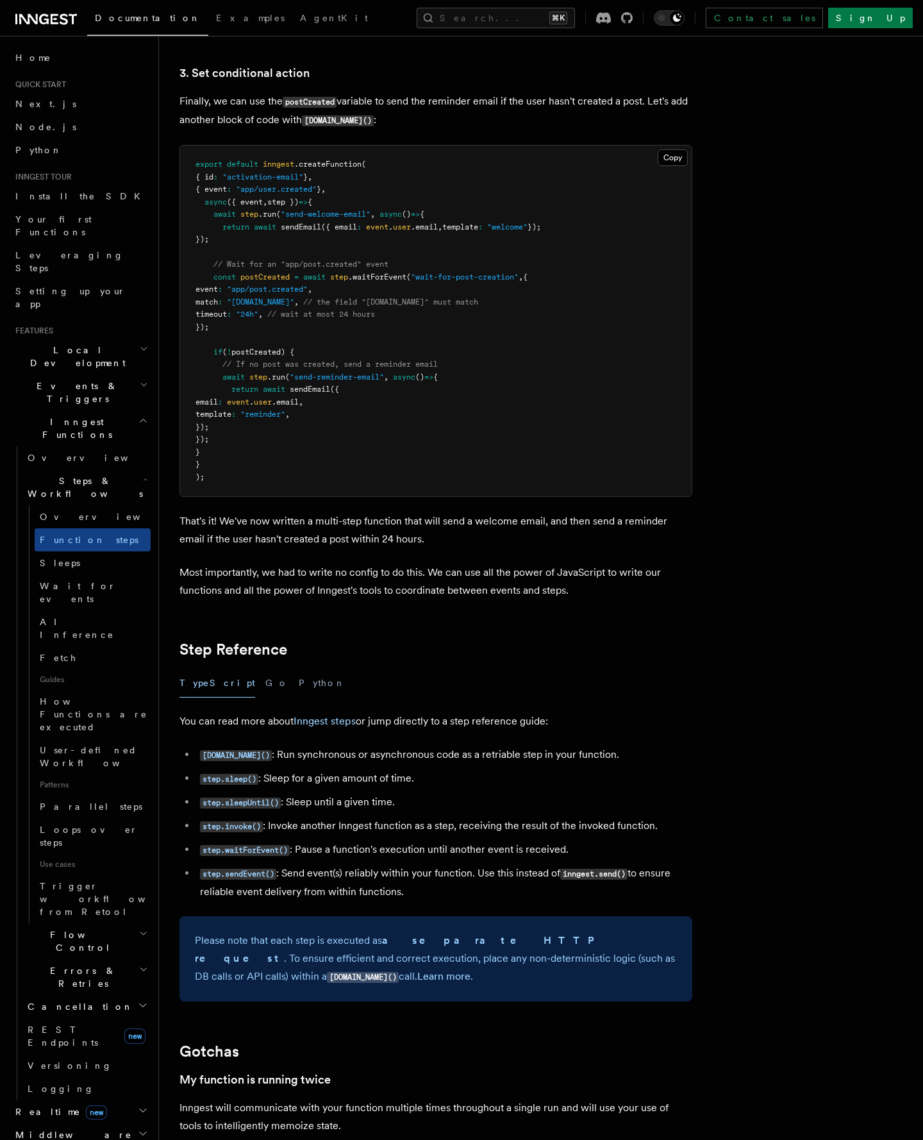
scroll to position [1753, 0]
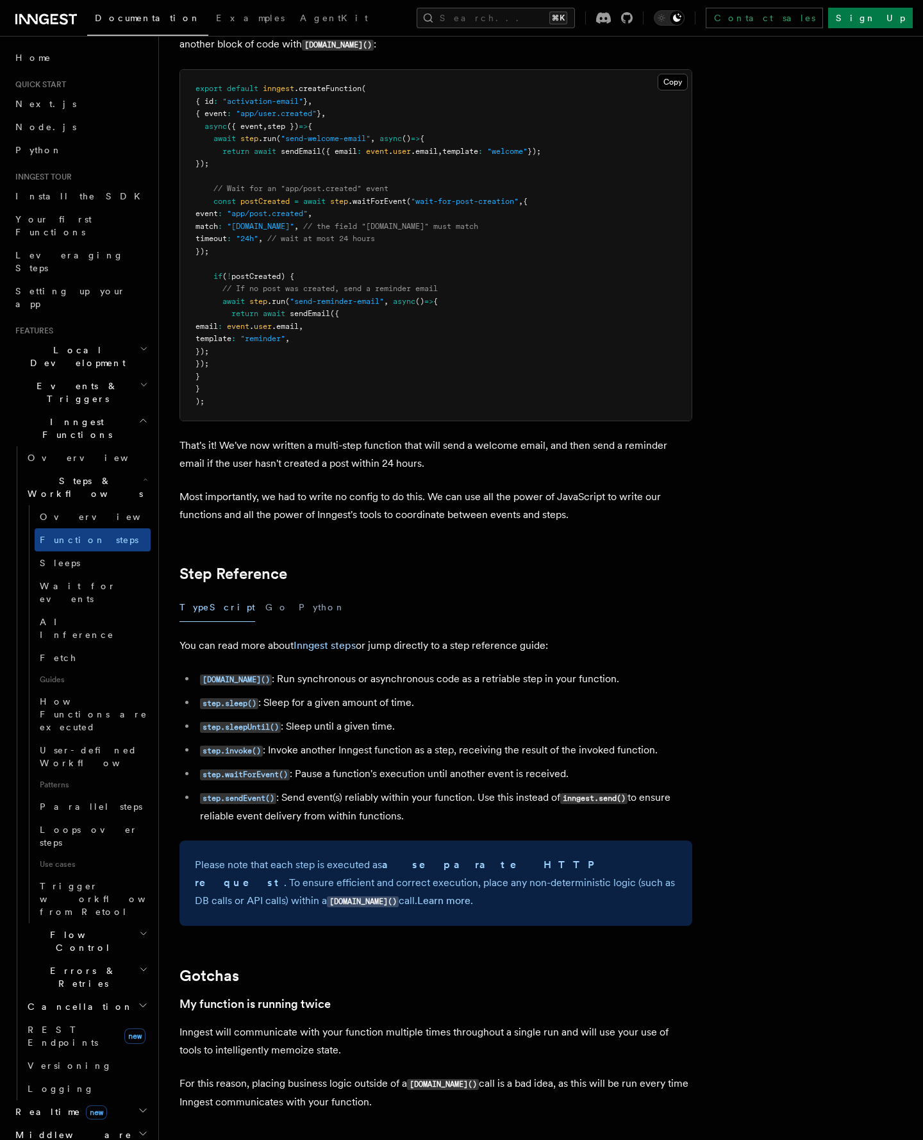
click at [805, 696] on div "Features Inngest Functions Steps & Workflows Multi-Step Functions Use Inngest's…" at bounding box center [500, 706] width 682 height 4919
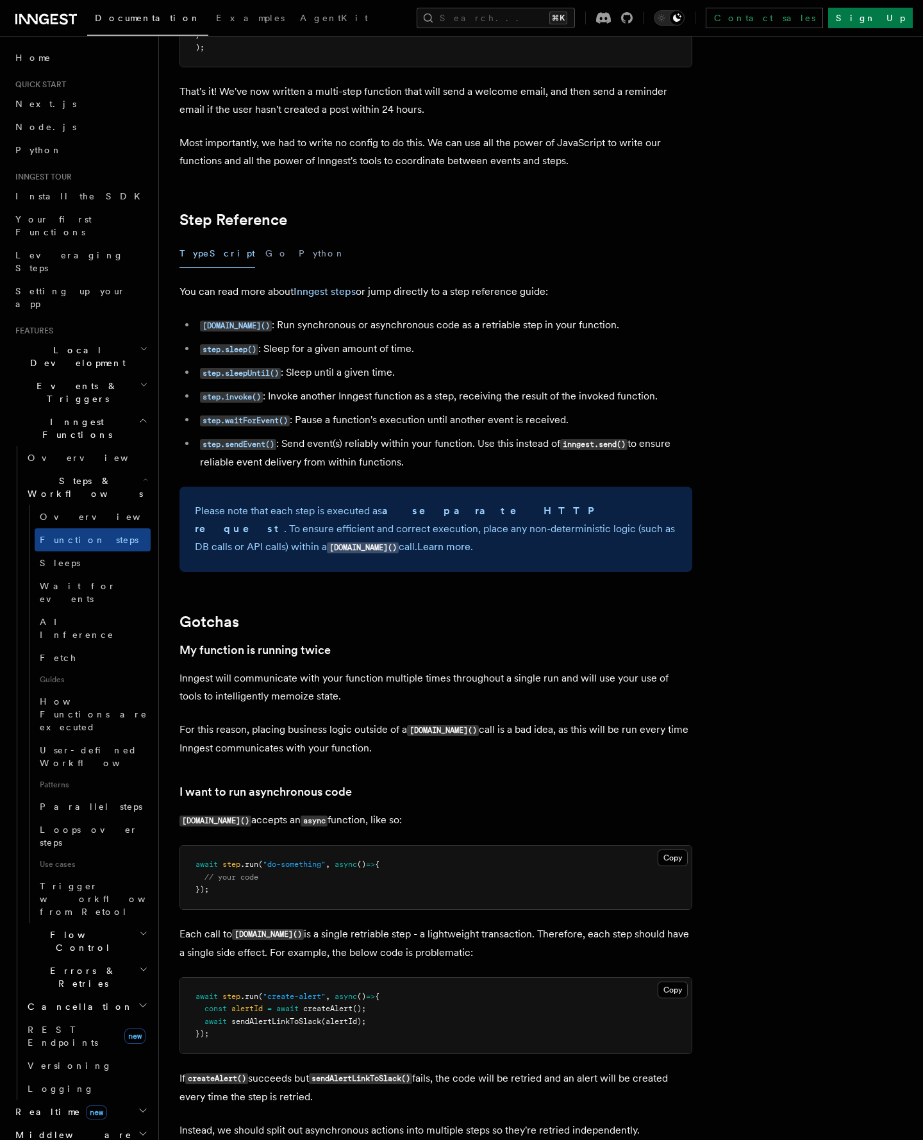
scroll to position [2144, 0]
